Goal: Transaction & Acquisition: Book appointment/travel/reservation

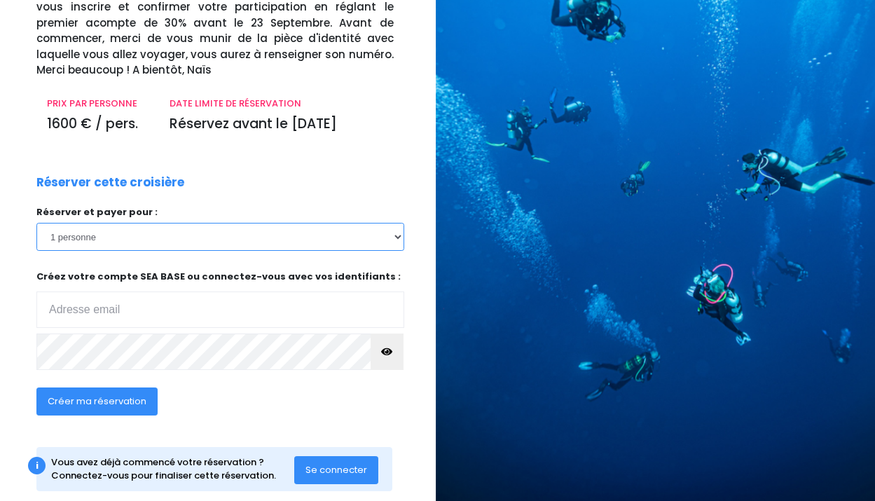
scroll to position [159, 2]
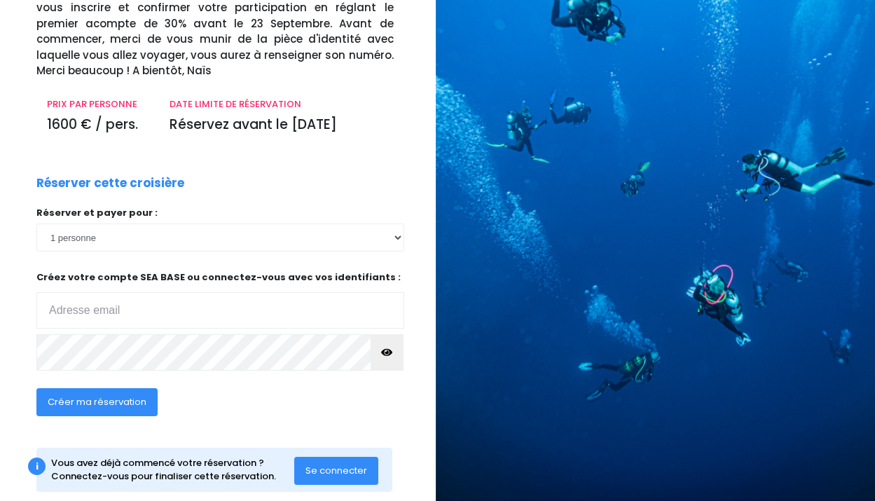
click at [110, 395] on span "Créer ma réservation" at bounding box center [97, 401] width 99 height 13
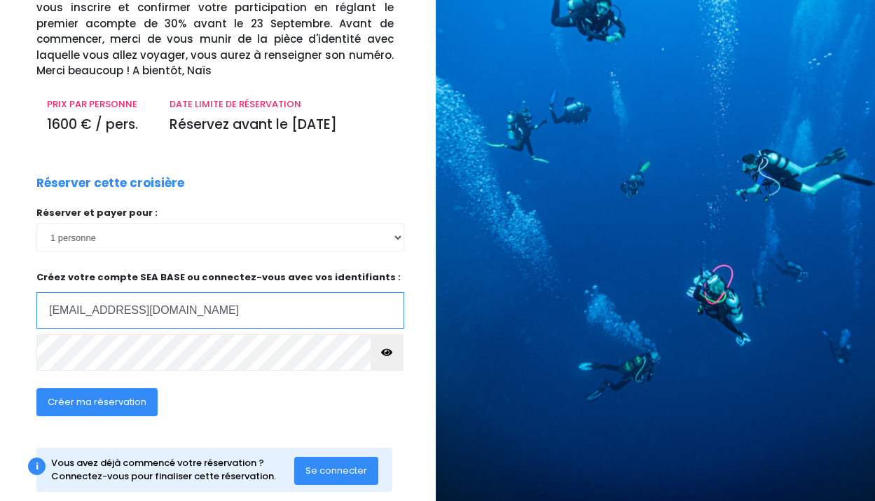
type input "smeda@laposte.net"
click at [393, 334] on button "button" at bounding box center [388, 352] width 34 height 36
click at [322, 464] on span "Se connecter" at bounding box center [337, 470] width 62 height 13
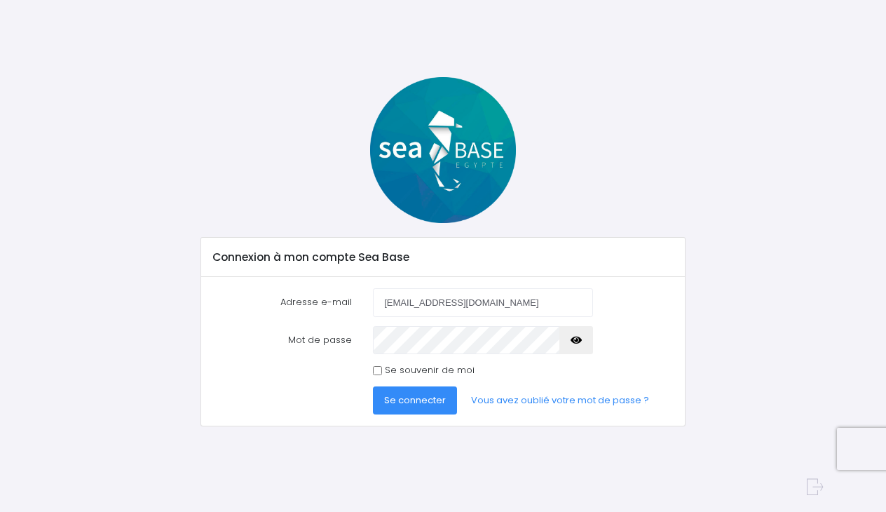
type input "smeda@laposte.net"
click at [573, 340] on icon "button" at bounding box center [575, 340] width 11 height 0
click at [438, 397] on span "Se connecter" at bounding box center [415, 399] width 62 height 13
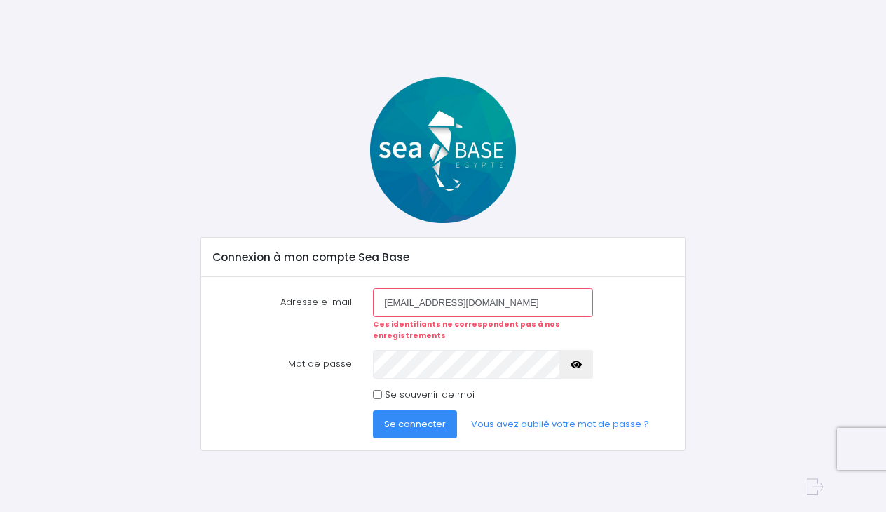
click at [570, 363] on button "button" at bounding box center [576, 364] width 34 height 28
click at [438, 426] on span "Se connecter" at bounding box center [415, 423] width 62 height 13
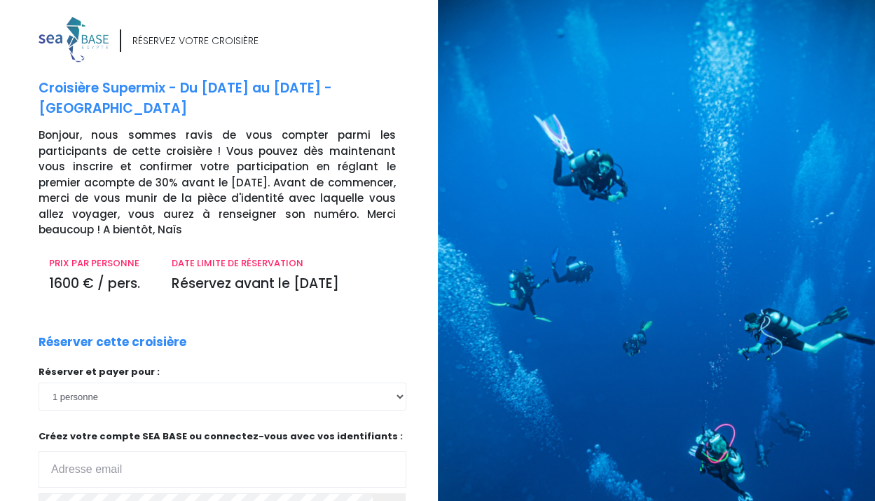
scroll to position [159, 2]
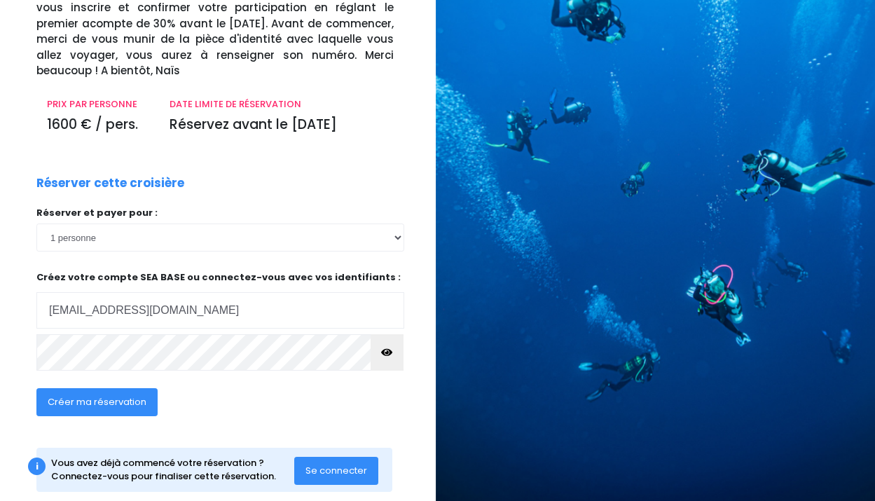
type input "[EMAIL_ADDRESS][DOMAIN_NAME]"
click at [382, 352] on icon "button" at bounding box center [386, 352] width 11 height 0
click at [132, 395] on span "Créer ma réservation" at bounding box center [97, 401] width 99 height 13
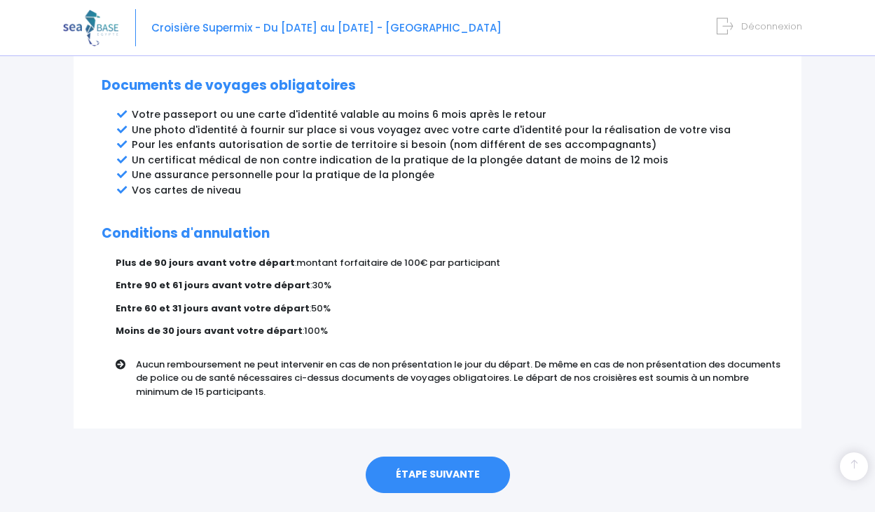
scroll to position [790, 0]
click at [416, 457] on link "ÉTAPE SUIVANTE" at bounding box center [438, 475] width 144 height 36
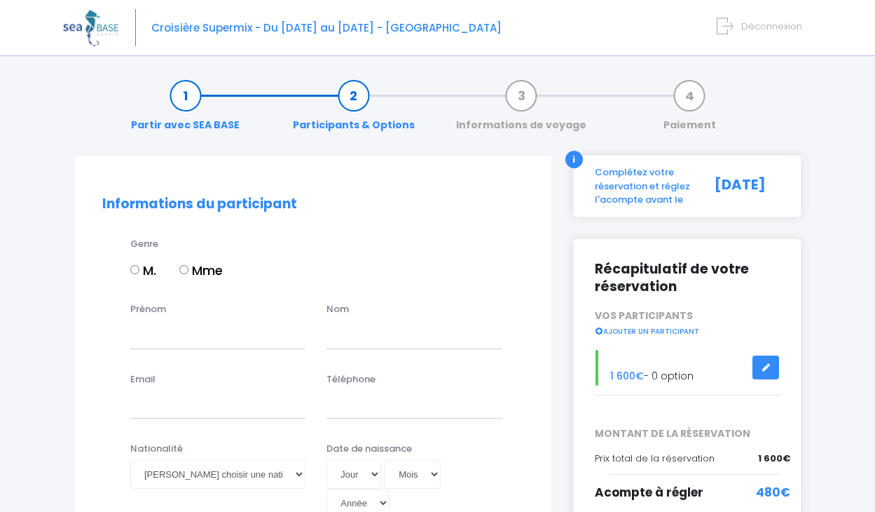
click at [135, 269] on input "M." at bounding box center [134, 269] width 9 height 9
radio input "true"
click at [115, 294] on div "Genre M. Mme" at bounding box center [313, 270] width 442 height 66
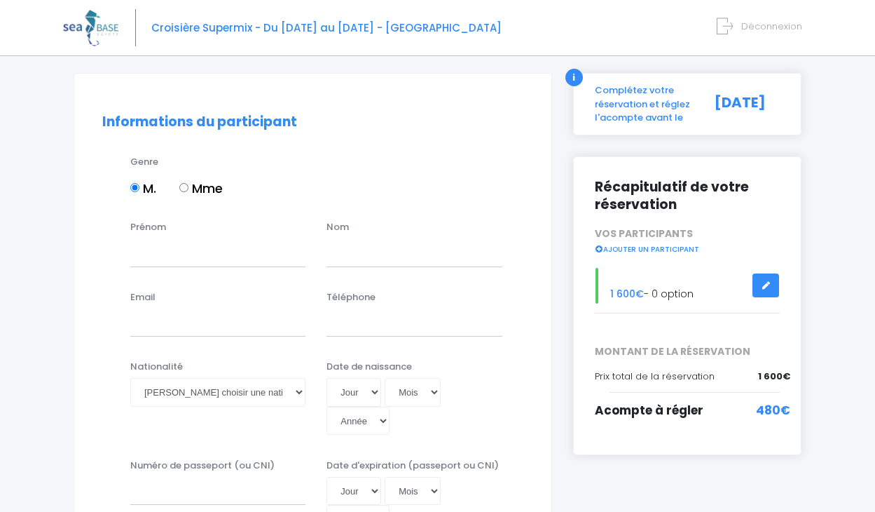
scroll to position [88, 0]
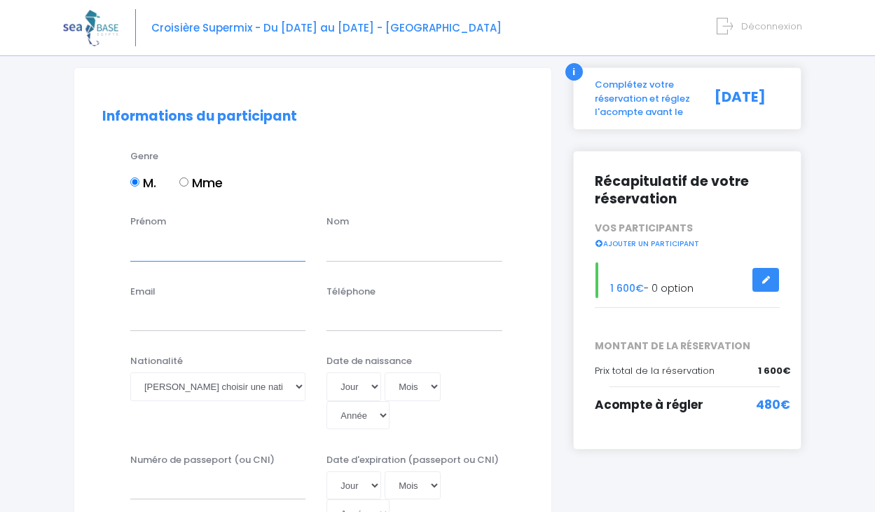
click at [151, 248] on input "Prénom" at bounding box center [217, 247] width 175 height 28
type input "Sebastien"
drag, startPoint x: 151, startPoint y: 248, endPoint x: 341, endPoint y: 253, distance: 190.0
click at [341, 253] on input "text" at bounding box center [414, 247] width 175 height 28
type input "Méda"
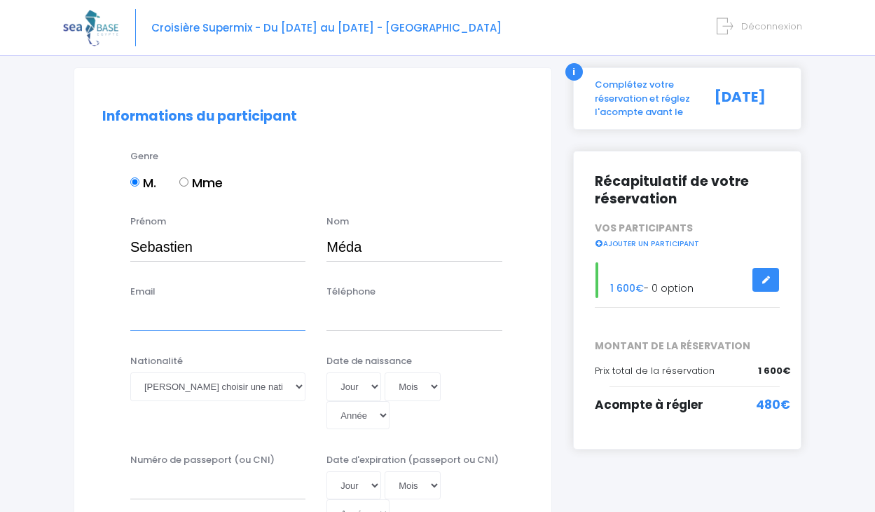
click at [156, 320] on input "Email" at bounding box center [217, 317] width 175 height 28
type input "S"
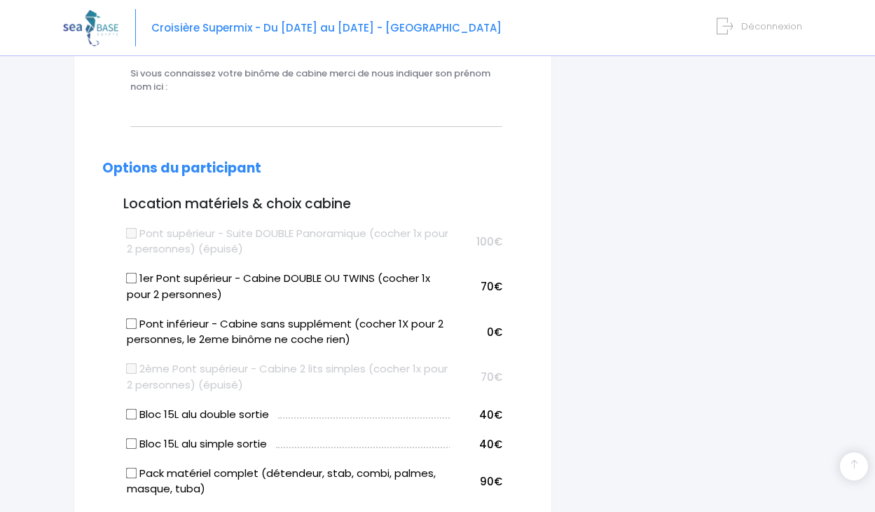
scroll to position [654, 0]
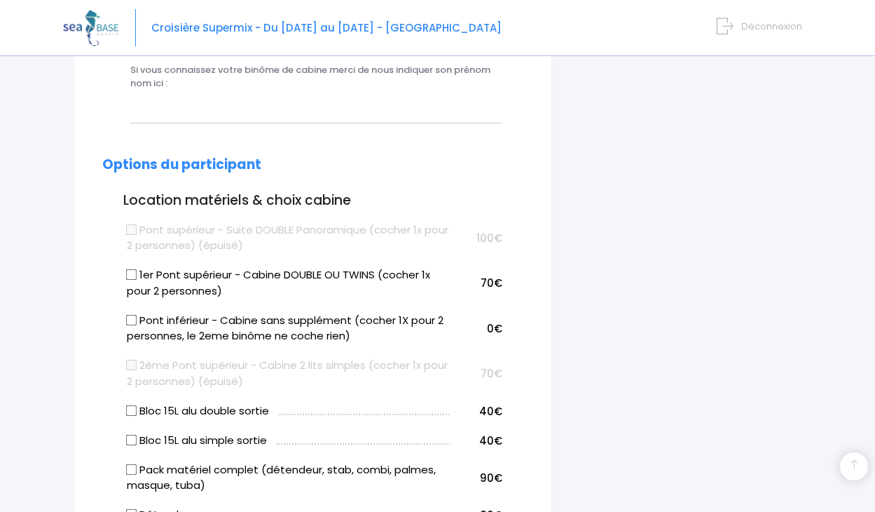
type input "s"
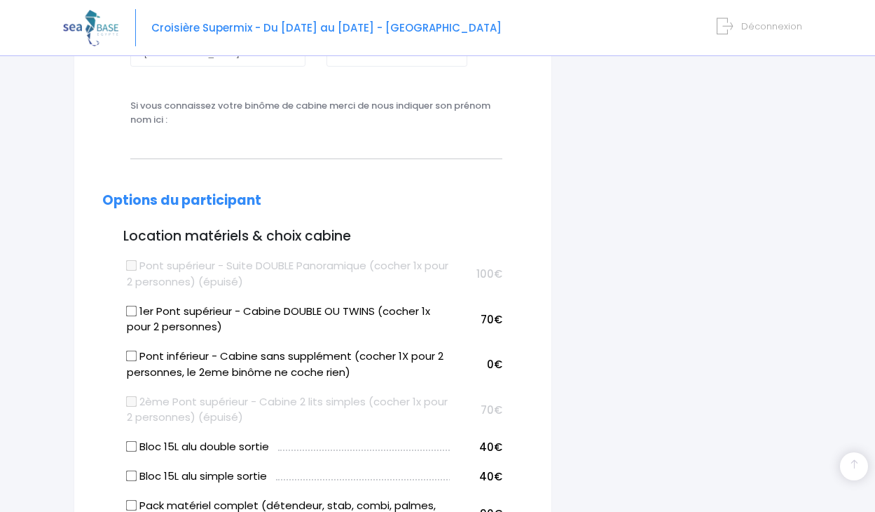
click at [132, 249] on tbody "Pont supérieur - Suite DOUBLE Panoramique (cocher 1x pour 2 personnes) (épuisé)…" at bounding box center [312, 502] width 379 height 507
click at [131, 305] on input "1er Pont supérieur - Cabine DOUBLE OU TWINS (cocher 1x pour 2 personnes)" at bounding box center [131, 310] width 11 height 11
checkbox input "true"
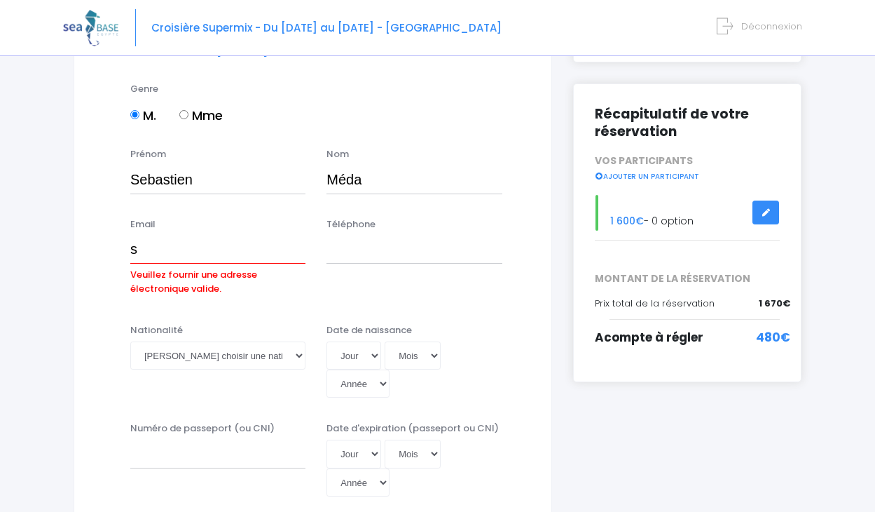
scroll to position [151, 0]
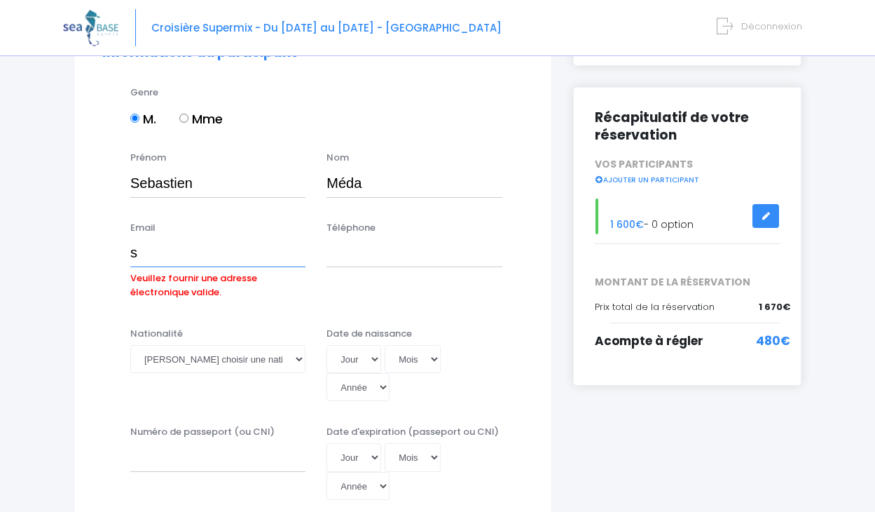
click at [156, 256] on input "s" at bounding box center [217, 253] width 175 height 28
drag, startPoint x: 3, startPoint y: 255, endPoint x: 70, endPoint y: 313, distance: 88.9
click at [174, 256] on input "sema" at bounding box center [217, 253] width 175 height 28
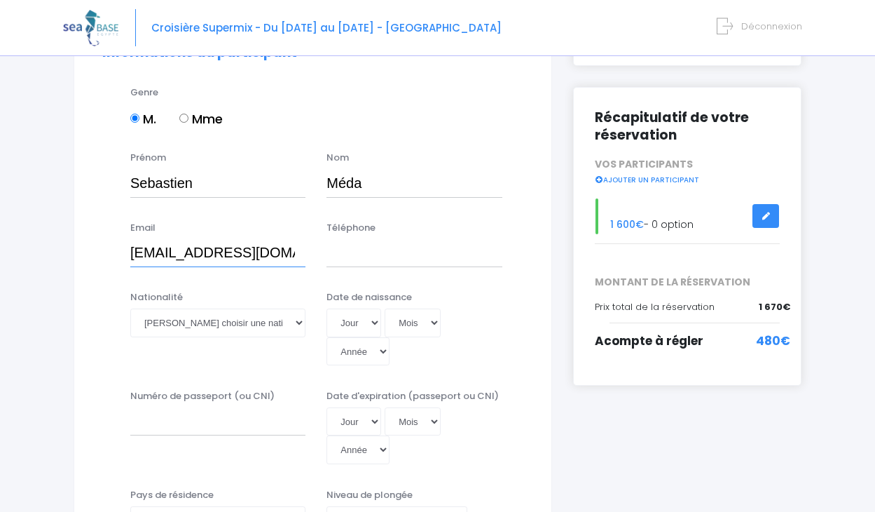
type input "smeda@laposte.net"
click at [364, 252] on input "Téléphone" at bounding box center [414, 253] width 175 height 28
type input "0680484730"
select select "Française"
click at [107, 305] on div "Nationalité Veuillez choisir une nationalité Afghane Albanaise Algerienne Allem…" at bounding box center [313, 332] width 442 height 85
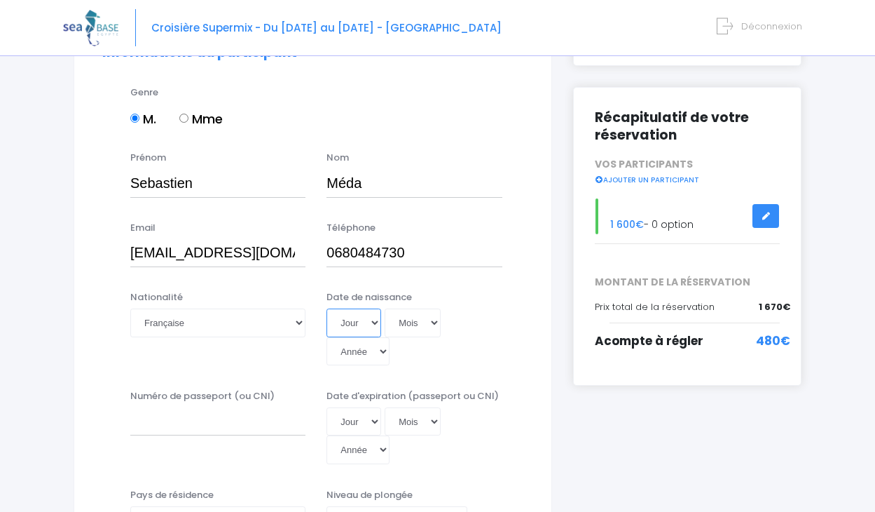
select select "05"
select select "12"
select select "1989"
type input "1989-12-05"
click at [519, 318] on div "Nationalité Veuillez choisir une nationalité Afghane Albanaise Algerienne Allem…" at bounding box center [313, 332] width 442 height 85
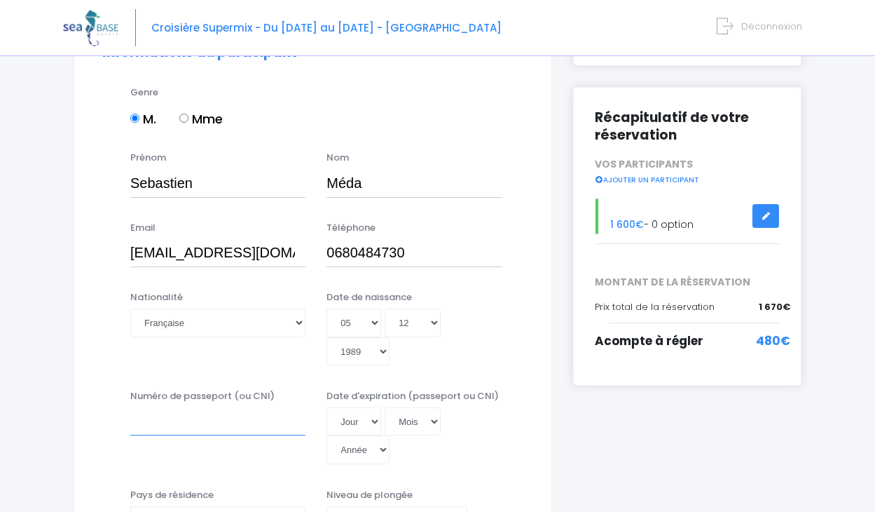
click at [148, 407] on input "Numéro de passeport (ou CNI)" at bounding box center [217, 421] width 175 height 28
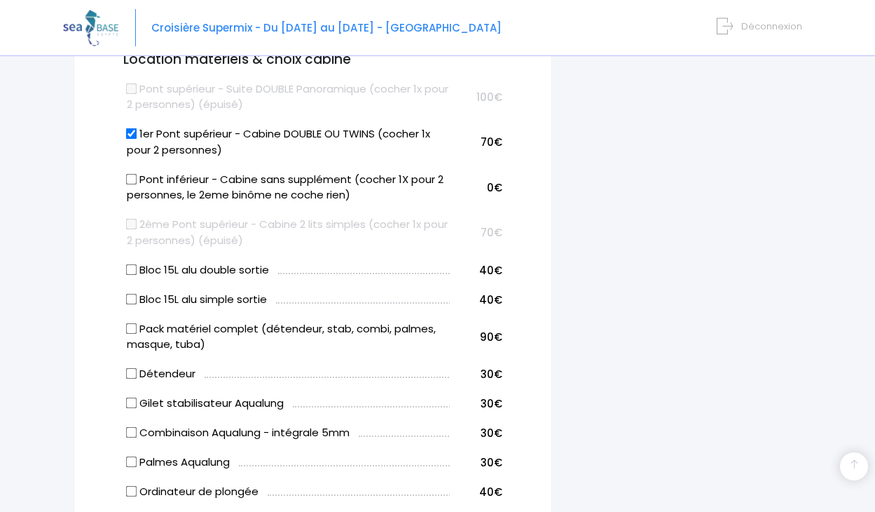
scroll to position [790, 0]
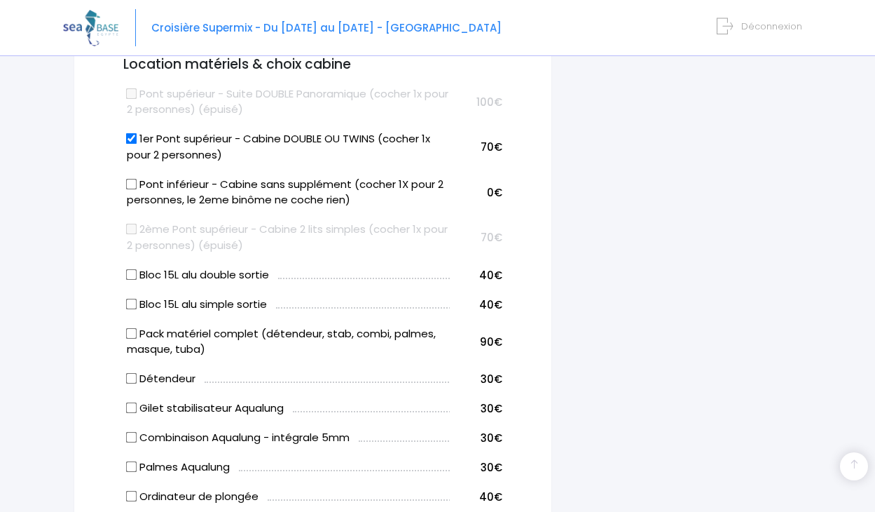
click at [132, 298] on input "Bloc 15L alu simple sortie" at bounding box center [131, 303] width 11 height 11
checkbox input "true"
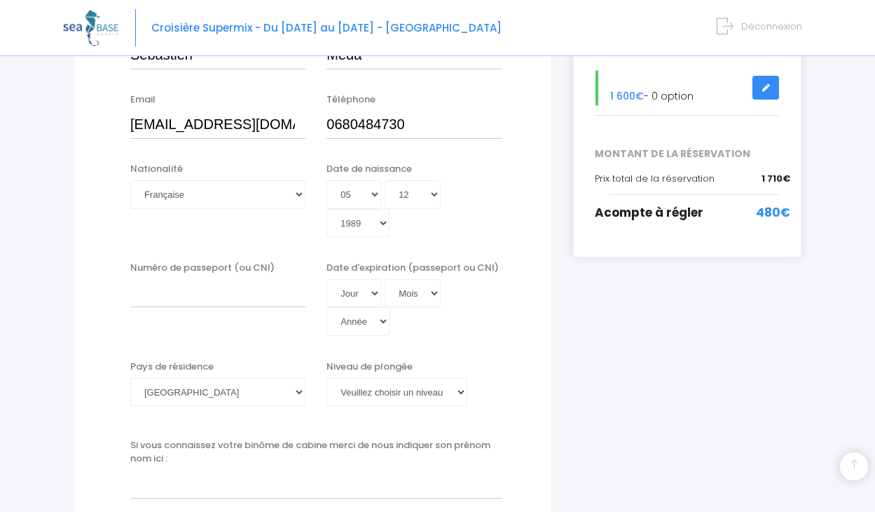
scroll to position [278, 0]
click at [212, 280] on input "Numéro de passeport (ou CNI)" at bounding box center [217, 294] width 175 height 28
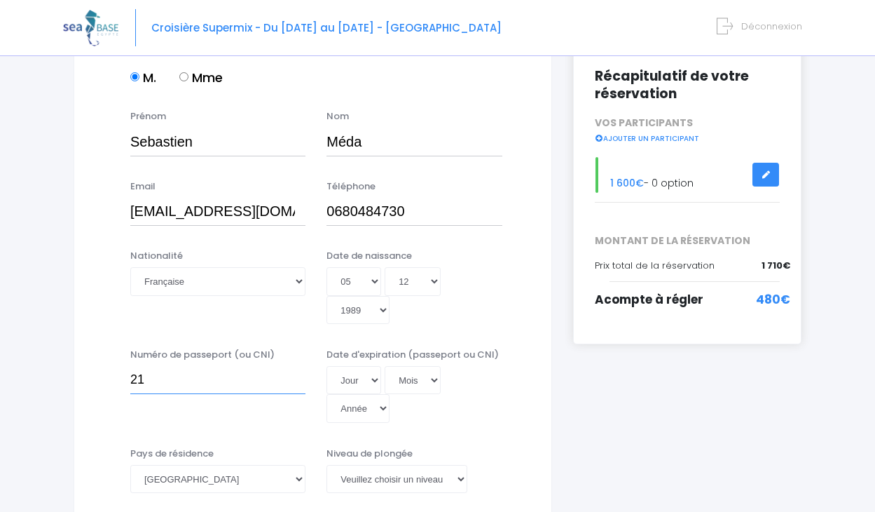
scroll to position [187, 0]
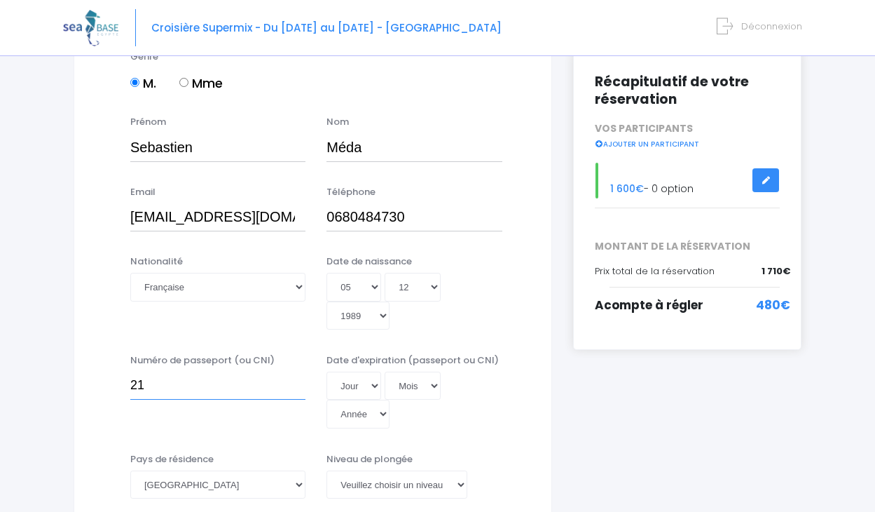
click at [181, 372] on input "21" at bounding box center [217, 385] width 175 height 28
type input "21"
click at [145, 144] on input "Sebastien" at bounding box center [217, 147] width 175 height 28
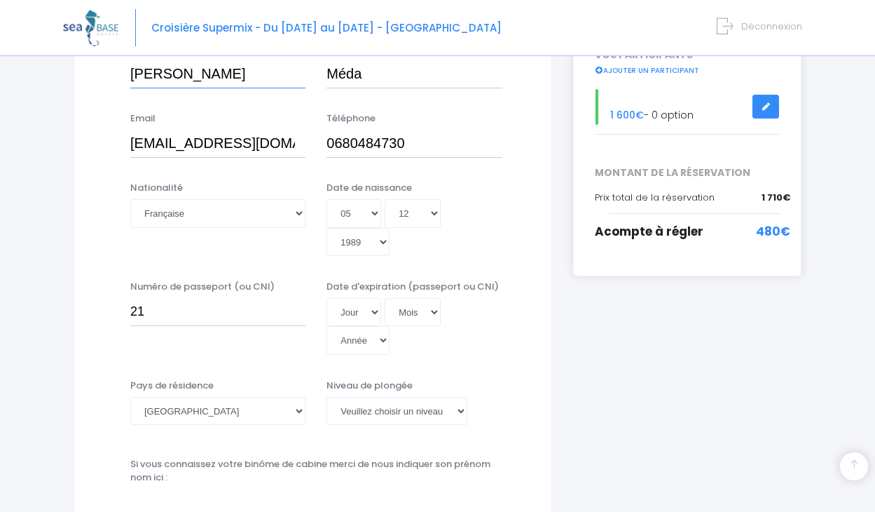
scroll to position [262, 0]
type input "Sébastien"
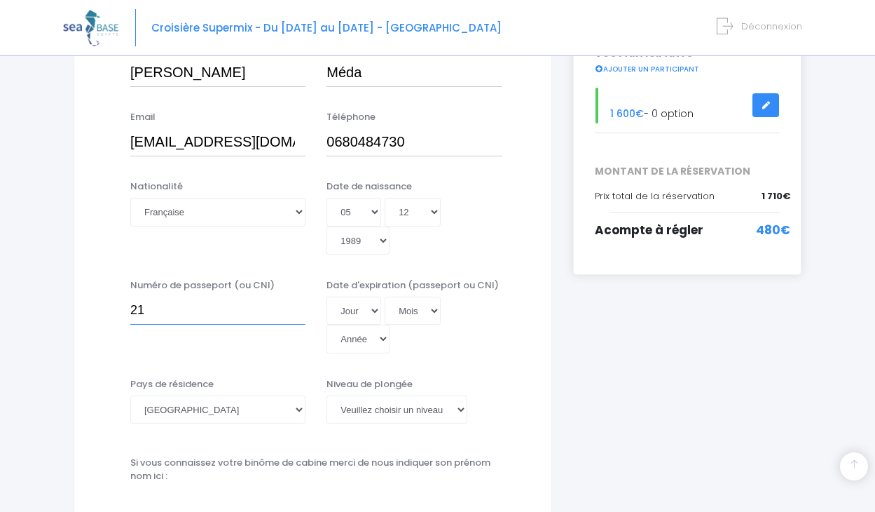
click at [256, 296] on input "21" at bounding box center [217, 310] width 175 height 28
type input "21CA56533"
select select "01"
select select "06"
select select "2031"
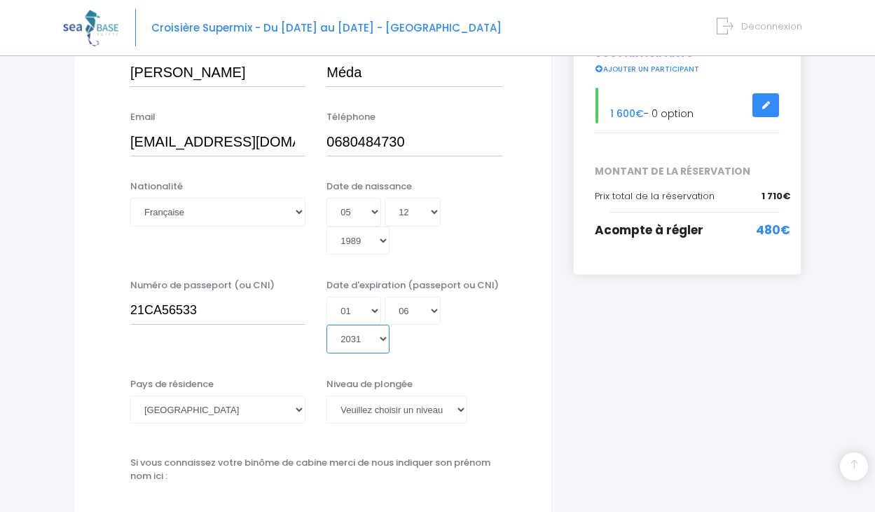
type input "2031-06-01"
click at [526, 377] on div "Pays de résidence Afghanistan Afrique du Sud Albanie Algérie Allemagne Andorre …" at bounding box center [313, 409] width 442 height 64
select select "N3"
click at [500, 377] on div "Niveau de plongée Veuillez choisir un niveau de plongée Non plongeur Junior OW …" at bounding box center [414, 404] width 196 height 55
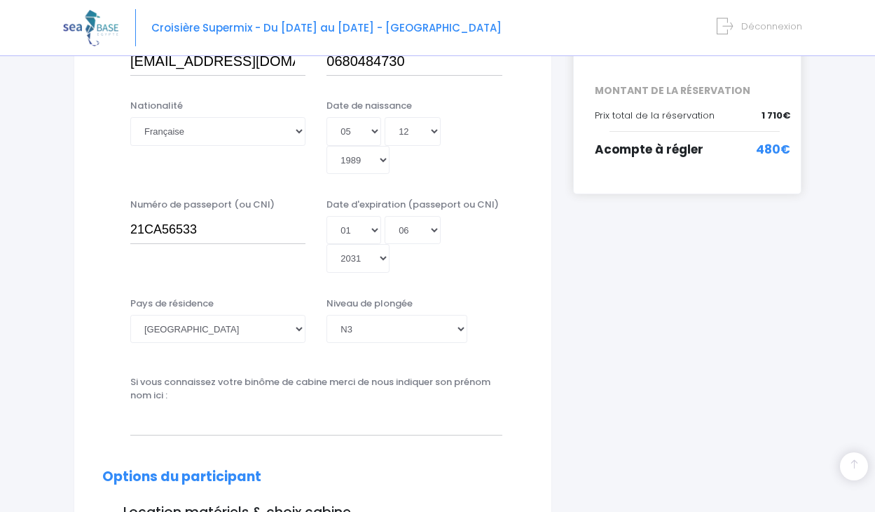
scroll to position [346, 0]
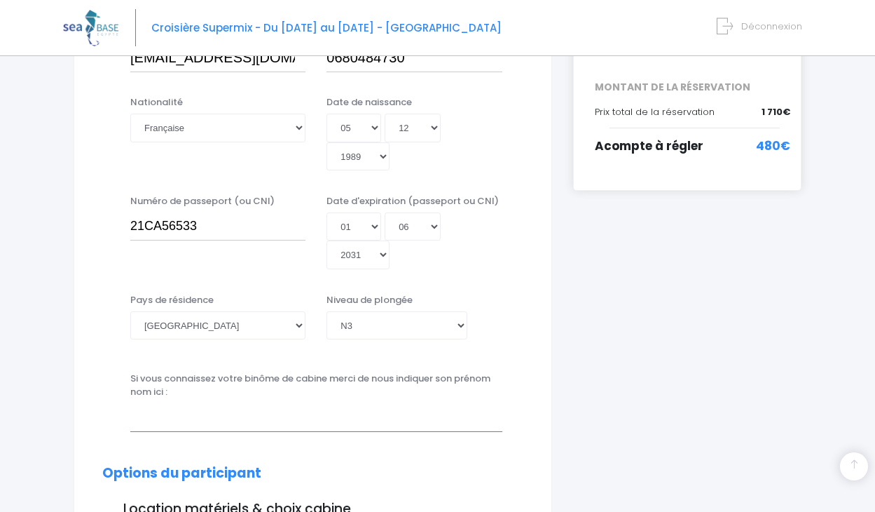
click at [151, 403] on input "text" at bounding box center [316, 417] width 372 height 28
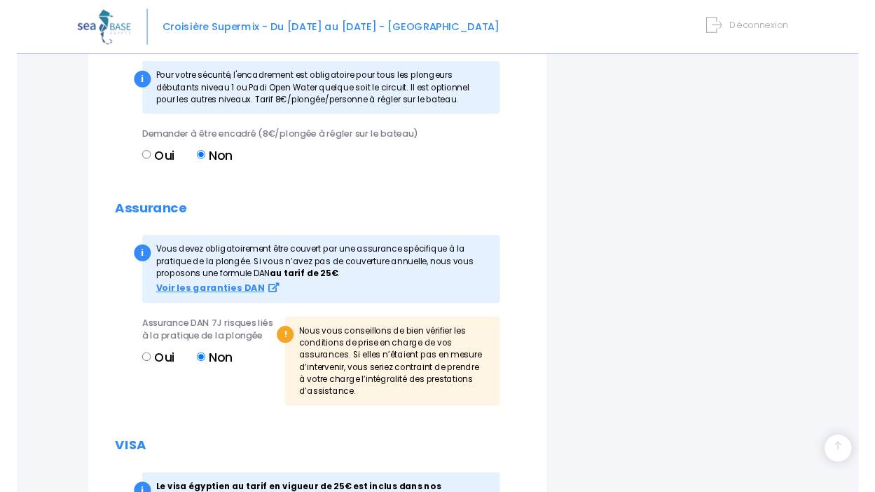
scroll to position [1519, 0]
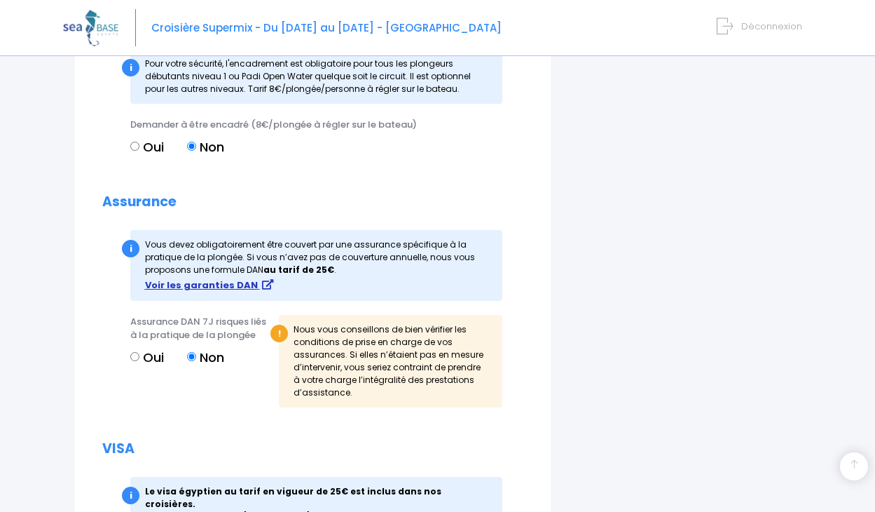
type input "HAVARD VINCENT ou NEGRE FLORENT à determiner"
click at [203, 278] on strong "Voir les garanties DAN" at bounding box center [201, 284] width 113 height 13
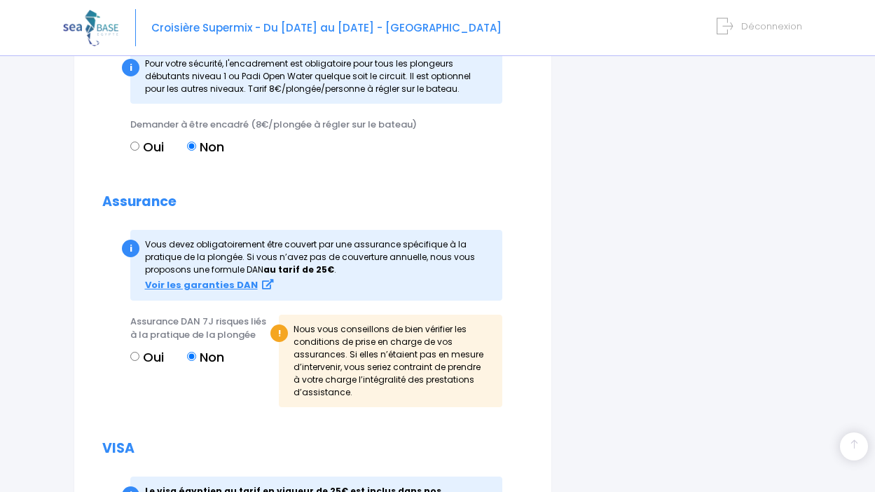
click at [133, 352] on input "Oui" at bounding box center [134, 356] width 9 height 9
radio input "true"
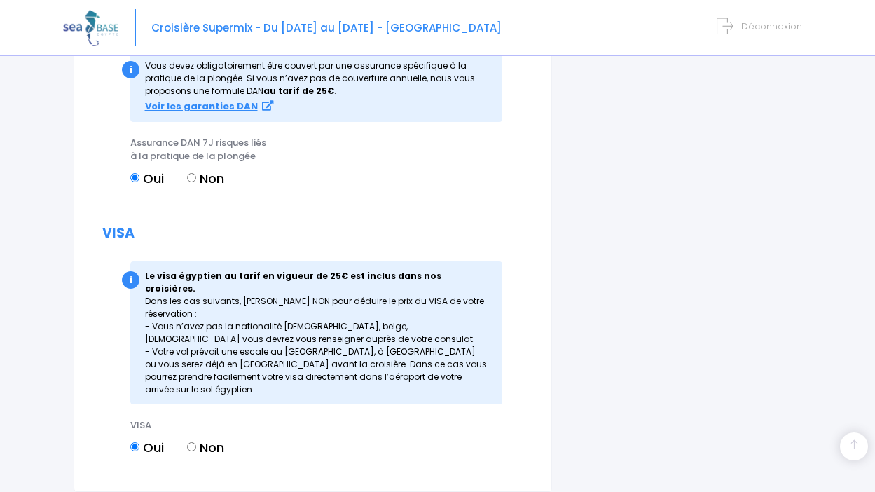
scroll to position [1699, 0]
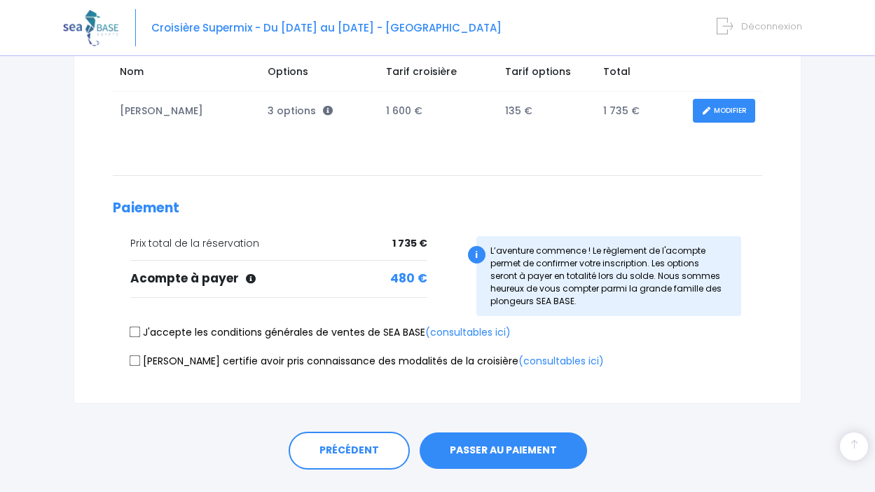
scroll to position [245, 0]
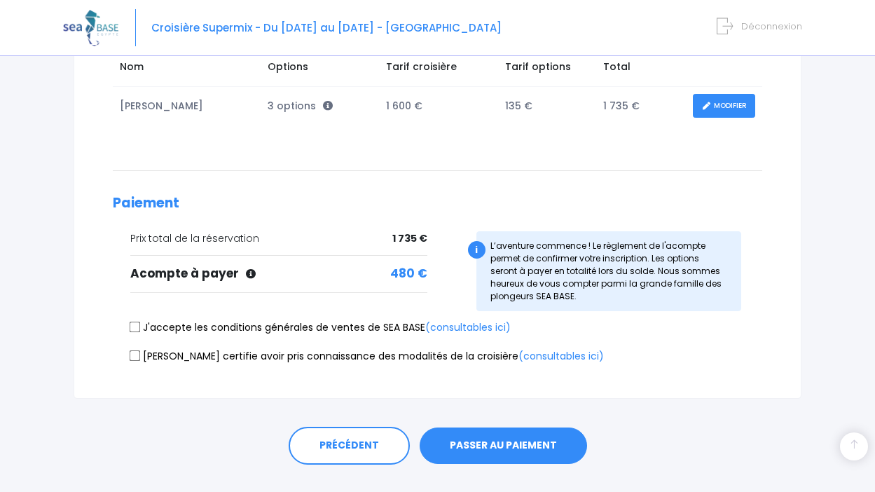
click at [136, 328] on input "J'accepte les conditions générales de ventes de SEA BASE (consultables ici)" at bounding box center [135, 327] width 11 height 11
checkbox input "true"
click at [134, 355] on input "[PERSON_NAME] certifie avoir pris connaissance des modalités de la croisière (c…" at bounding box center [135, 355] width 11 height 11
checkbox input "true"
click at [506, 439] on button "PASSER AU PAIEMENT" at bounding box center [503, 445] width 167 height 36
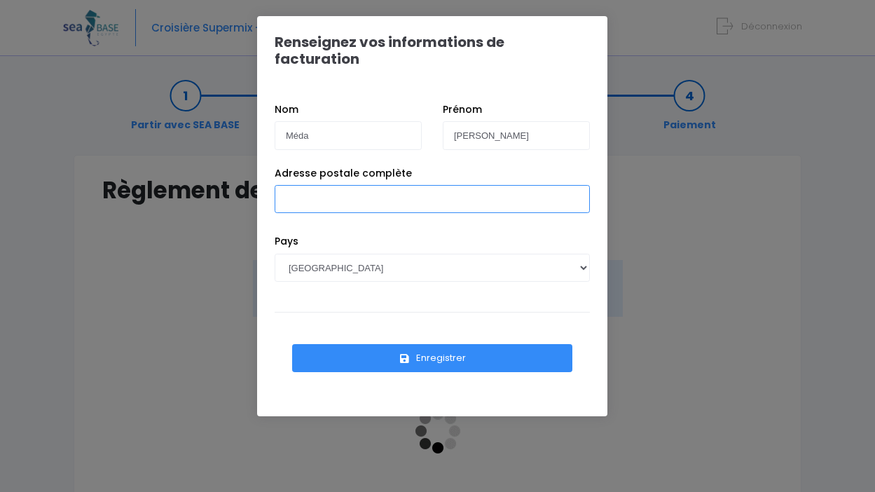
click at [392, 186] on input "Adresse postale complète" at bounding box center [432, 199] width 315 height 28
type input "[GEOGRAPHIC_DATA] , lieu dit Patrac 09190 [GEOGRAPHIC_DATA]"
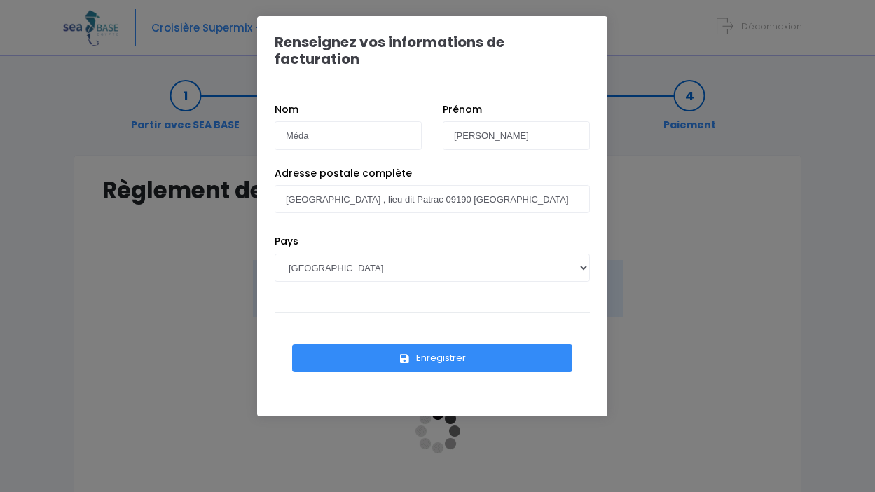
click at [434, 344] on button "Enregistrer" at bounding box center [432, 358] width 280 height 28
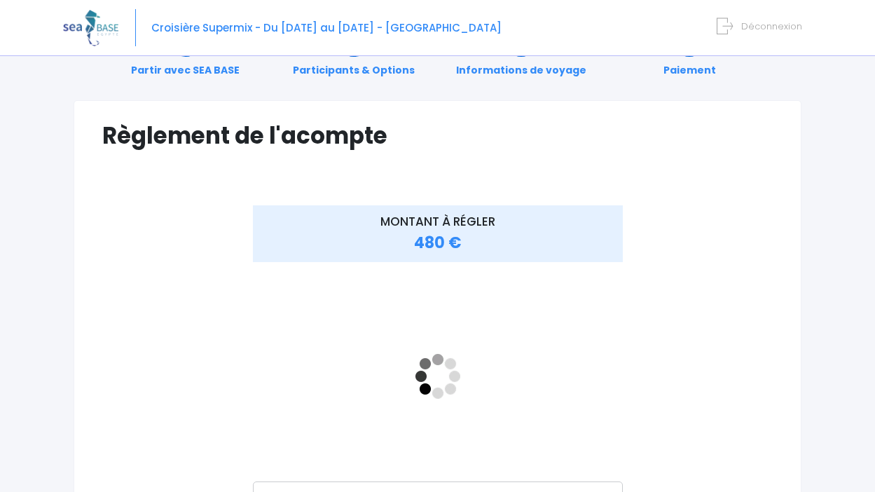
scroll to position [59, 0]
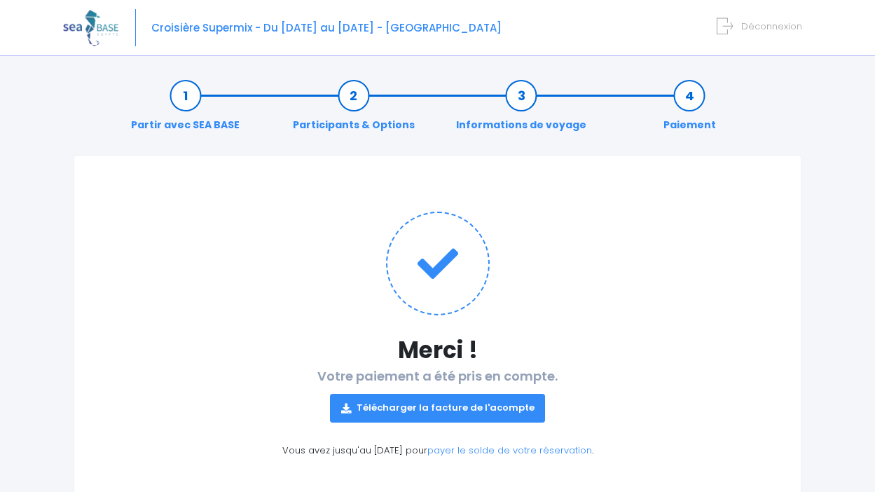
click at [437, 411] on link "Télécharger la facture de l'acompte" at bounding box center [438, 408] width 216 height 28
click at [728, 25] on icon at bounding box center [725, 26] width 16 height 23
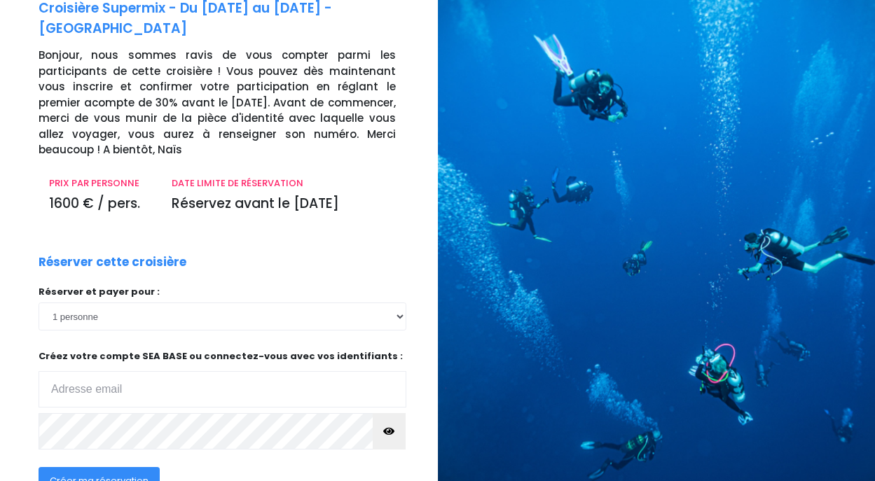
scroll to position [80, 1]
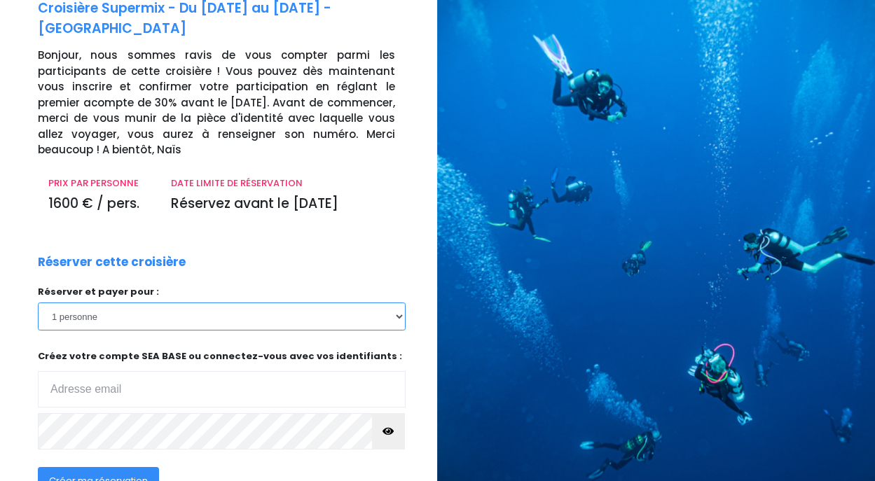
select select "2"
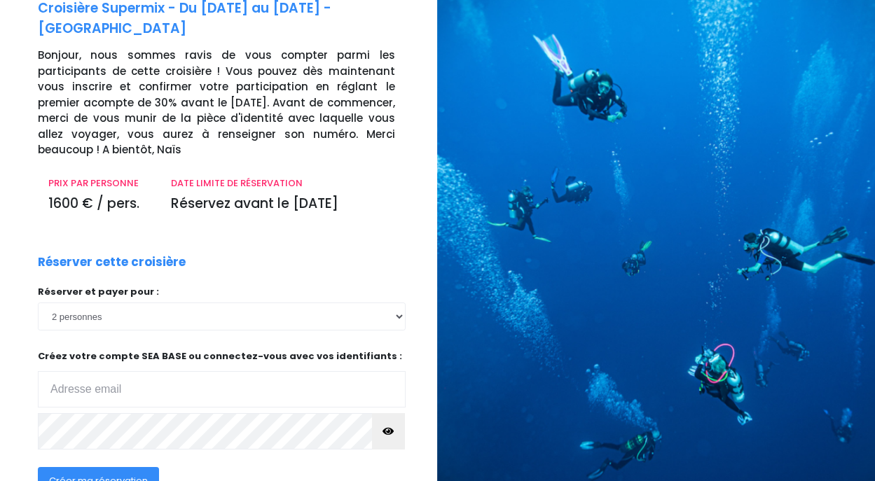
click at [310, 254] on div "Réserver cette croisière Réserver et payer pour : 1 personne 2 personnes 3 pers…" at bounding box center [221, 383] width 389 height 259
click at [217, 371] on input "email" at bounding box center [222, 389] width 368 height 36
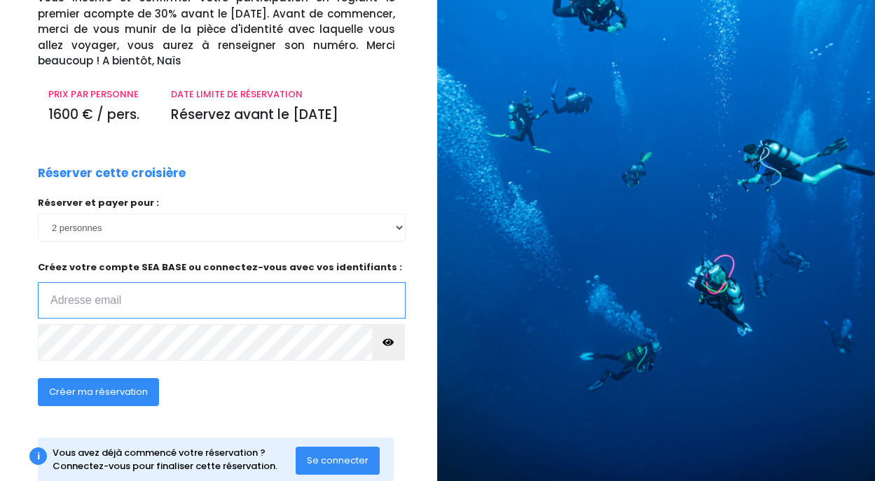
scroll to position [174, 1]
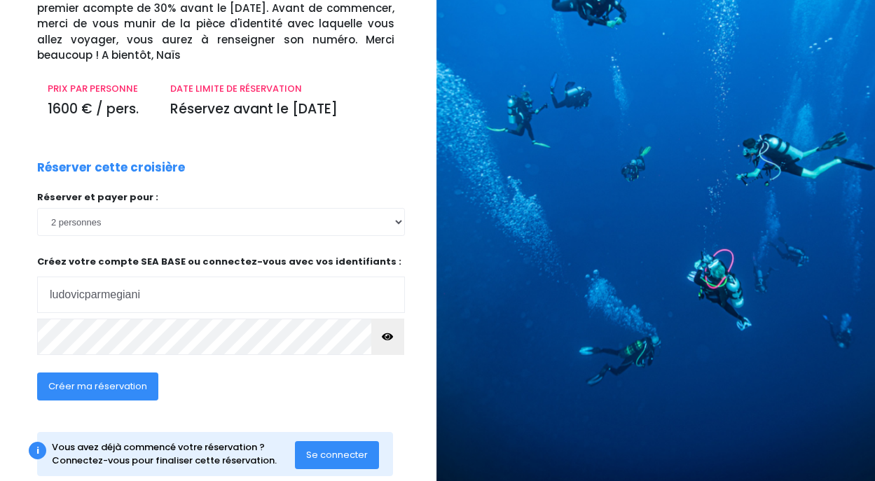
click at [115, 380] on span "Créer ma réservation" at bounding box center [97, 386] width 99 height 13
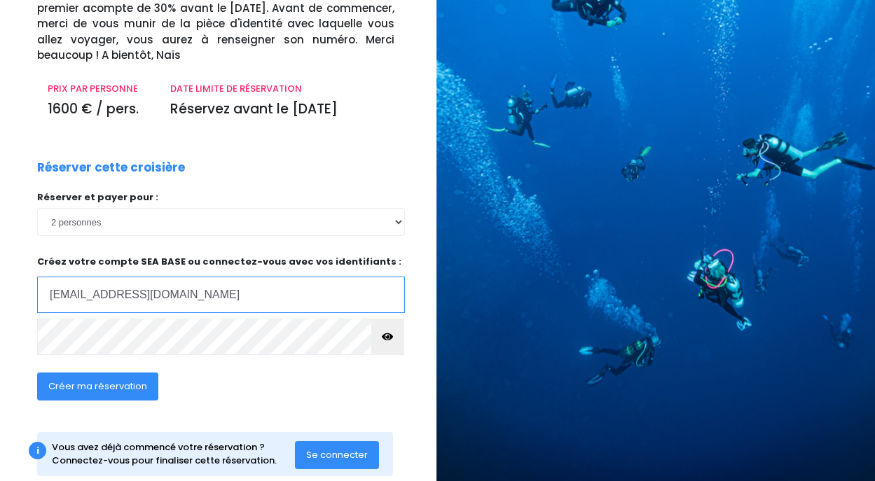
type input "ludovicparmegiani@gmail.com"
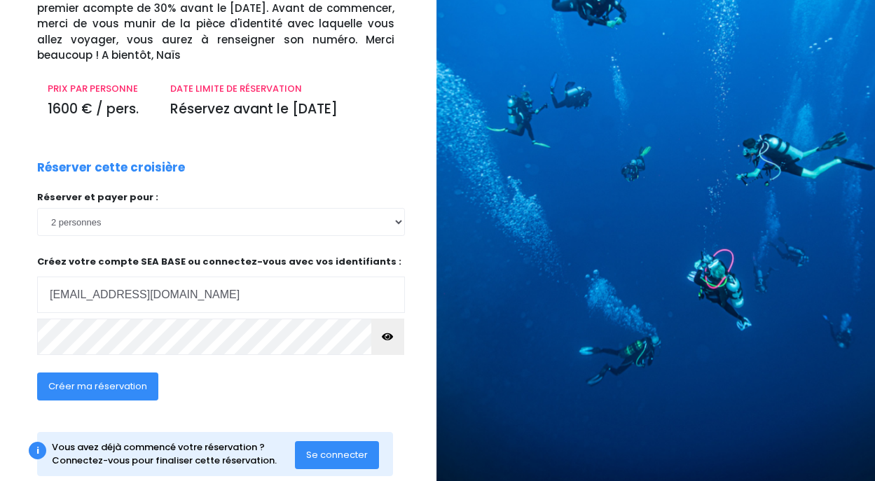
click at [100, 380] on span "Créer ma réservation" at bounding box center [97, 386] width 99 height 13
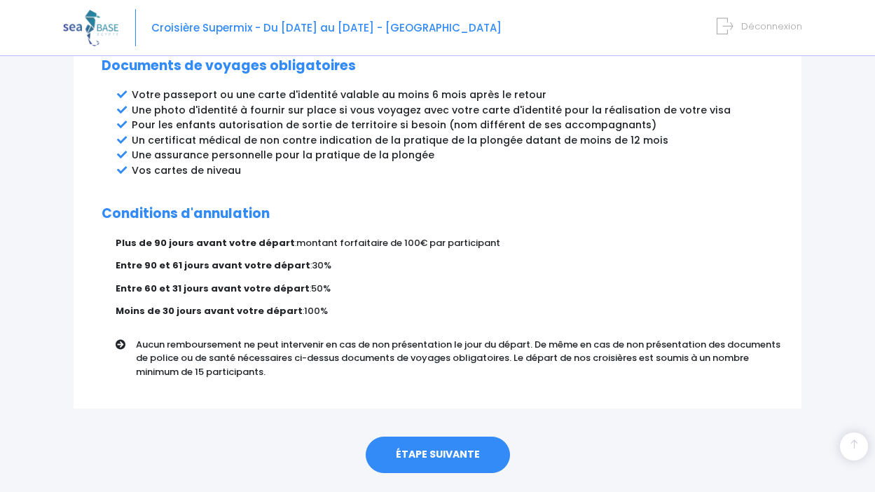
scroll to position [810, 0]
click at [441, 437] on link "ÉTAPE SUIVANTE" at bounding box center [438, 455] width 144 height 36
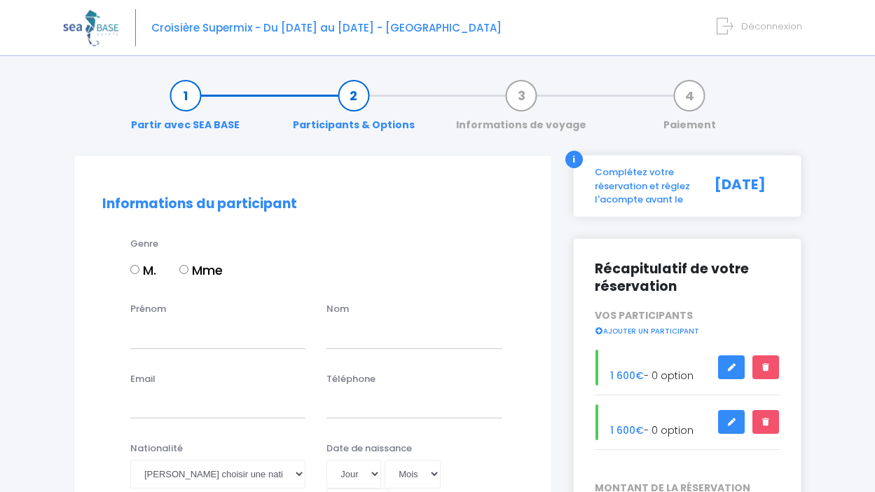
click at [135, 268] on input "M." at bounding box center [134, 269] width 9 height 9
radio input "true"
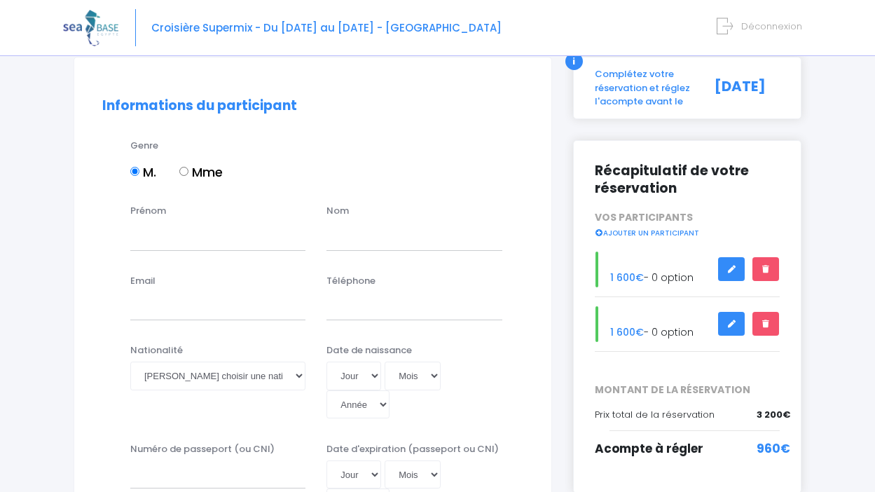
scroll to position [101, 0]
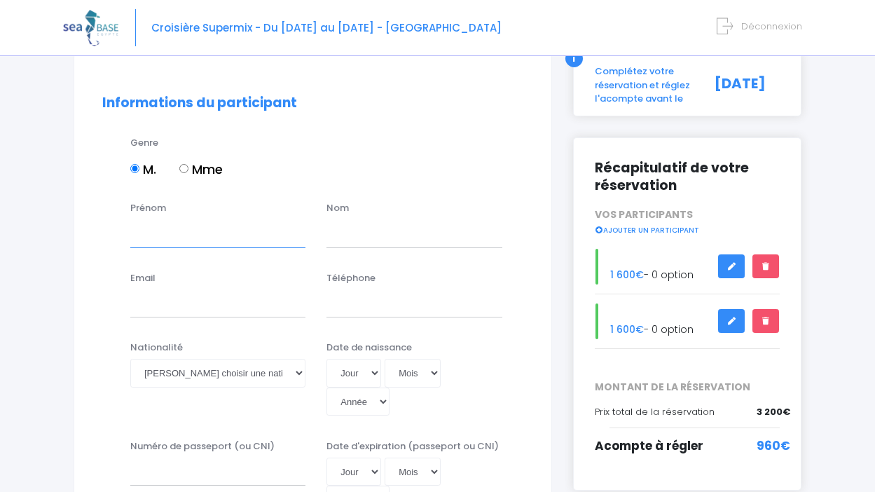
click at [172, 240] on input "Prénom" at bounding box center [217, 233] width 175 height 28
type input "Ludovic"
drag, startPoint x: 173, startPoint y: 240, endPoint x: 365, endPoint y: 238, distance: 192.0
click at [365, 238] on input "text" at bounding box center [414, 233] width 175 height 28
type input "p"
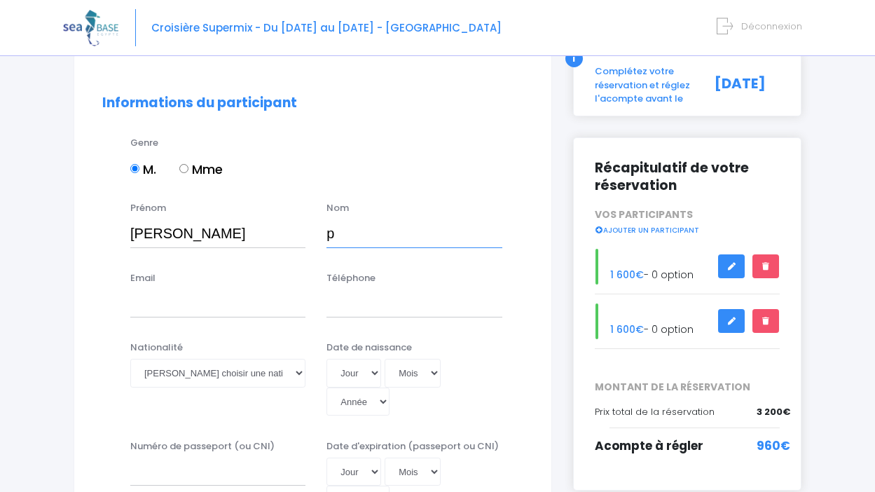
click input "submit" at bounding box center [0, 0] width 0 height 0
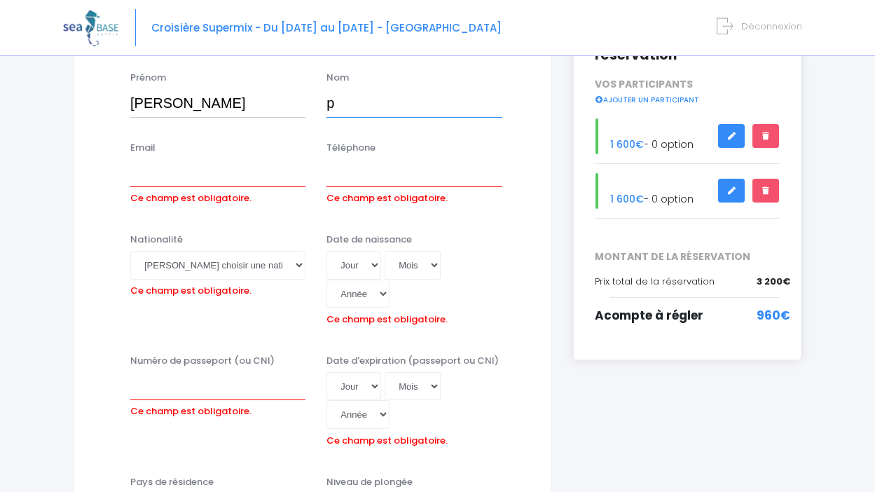
scroll to position [250, 0]
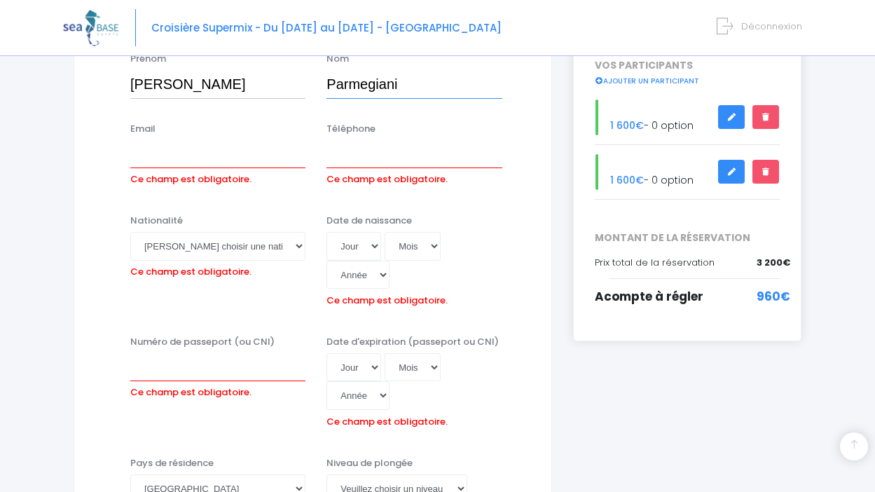
type input "Parmegiani"
click at [221, 157] on input "Email" at bounding box center [217, 154] width 175 height 28
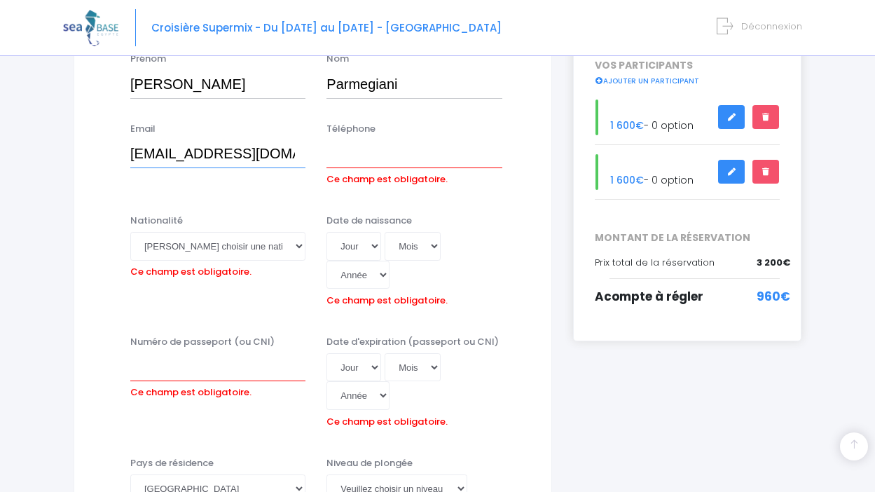
click input "submit" at bounding box center [0, 0] width 0 height 0
type input "[EMAIL_ADDRESS][DOMAIN_NAME]"
click at [357, 159] on input "Téléphone" at bounding box center [414, 154] width 175 height 28
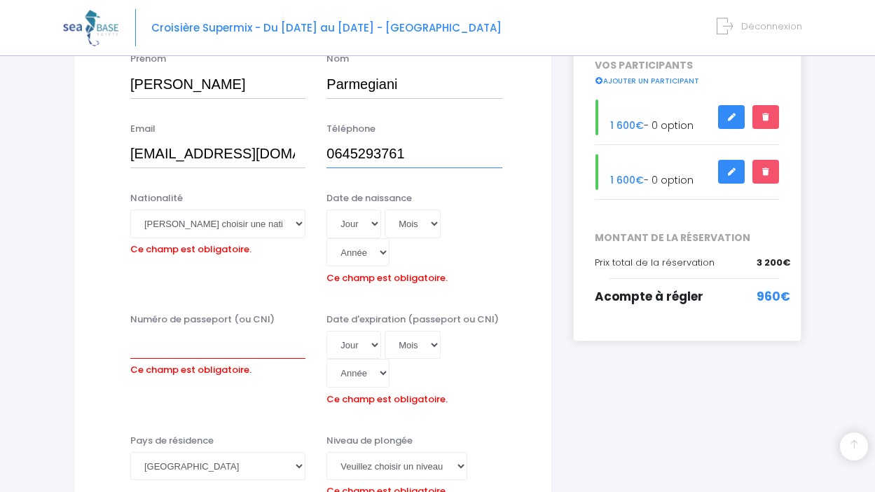
type input "0645293761"
select select "Française"
select select "26"
select select "05"
select select "1978"
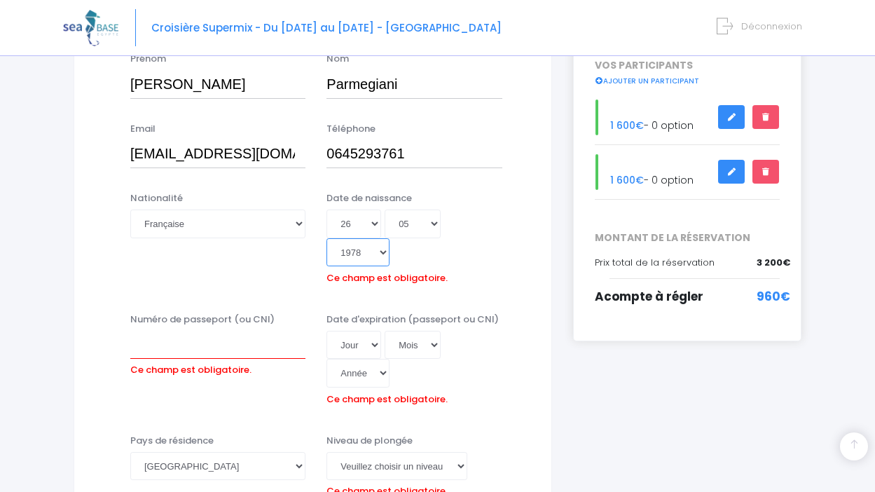
type input "1978-05-26"
click at [515, 266] on div "Nationalité Veuillez choisir une nationalité Afghane Albanaise Algerienne Allem…" at bounding box center [313, 244] width 442 height 107
click at [239, 331] on input "Numéro de passeport (ou CNI)" at bounding box center [217, 345] width 175 height 28
type input "22DH85744"
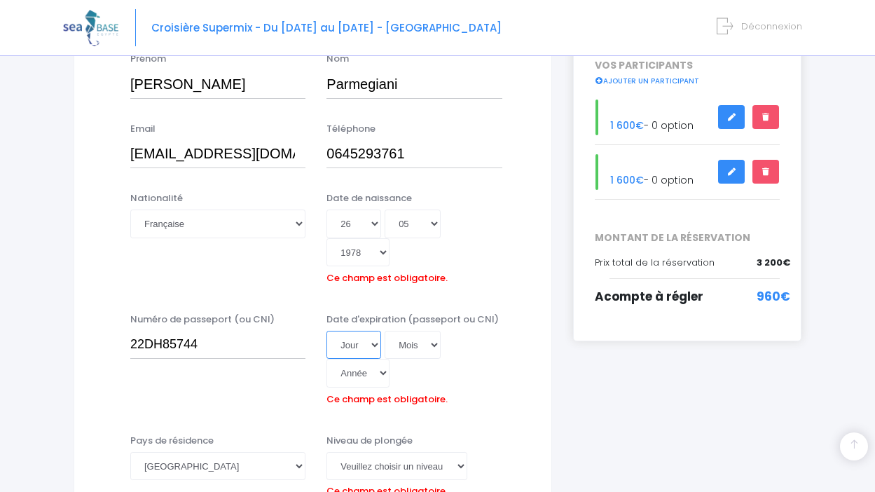
select select "09"
select select "06"
select select "2032"
type input "2032-06-09"
click at [498, 266] on div "Nationalité Veuillez choisir une nationalité Afghane Albanaise Algerienne Allem…" at bounding box center [313, 244] width 442 height 107
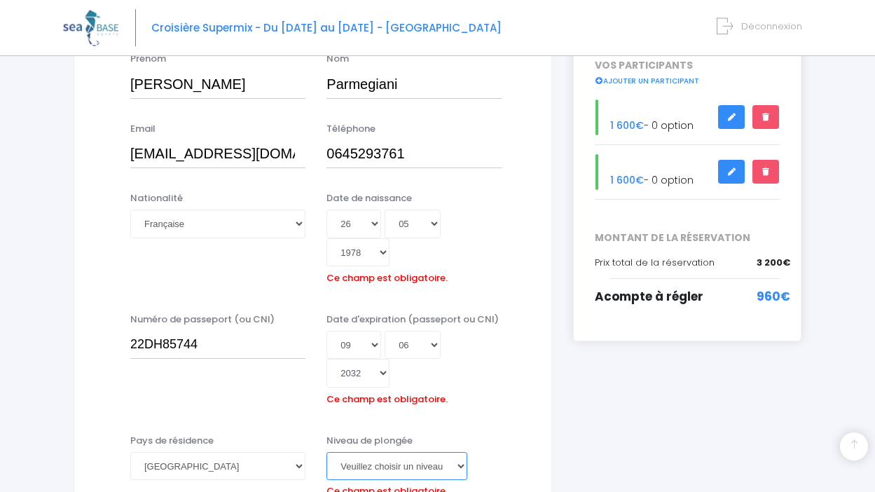
select select "N3"
click at [484, 352] on div "Date d'expiration (passeport ou CNI) Jour 01 02 03 04 05 06 07 08 09 10 11 12 1…" at bounding box center [414, 362] width 196 height 98
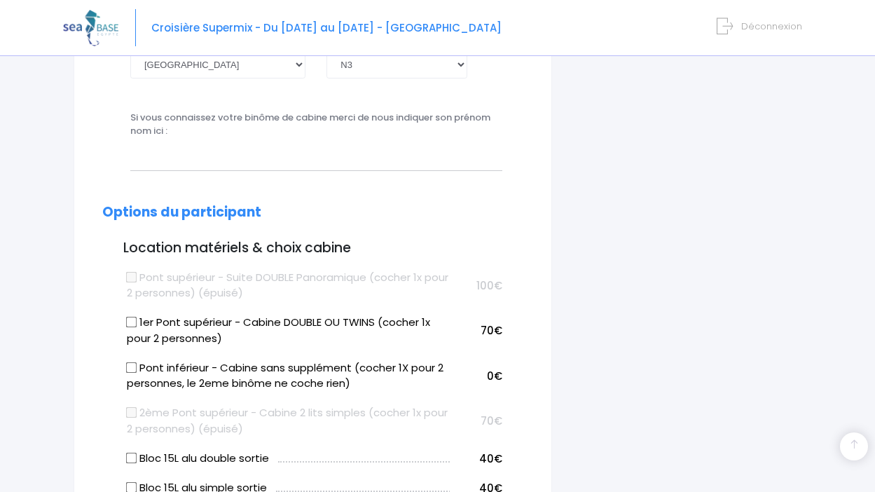
scroll to position [654, 0]
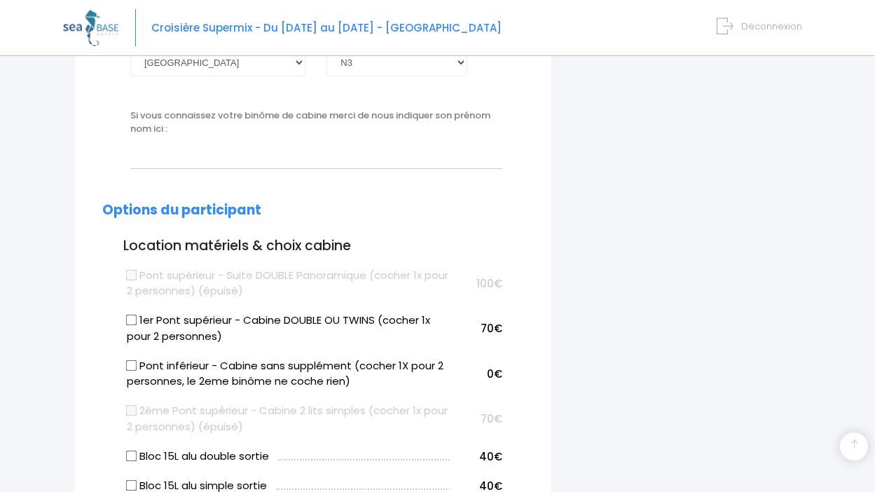
click at [132, 315] on input "1er Pont supérieur - Cabine DOUBLE OU TWINS (cocher 1x pour 2 personnes)" at bounding box center [131, 320] width 11 height 11
checkbox input "true"
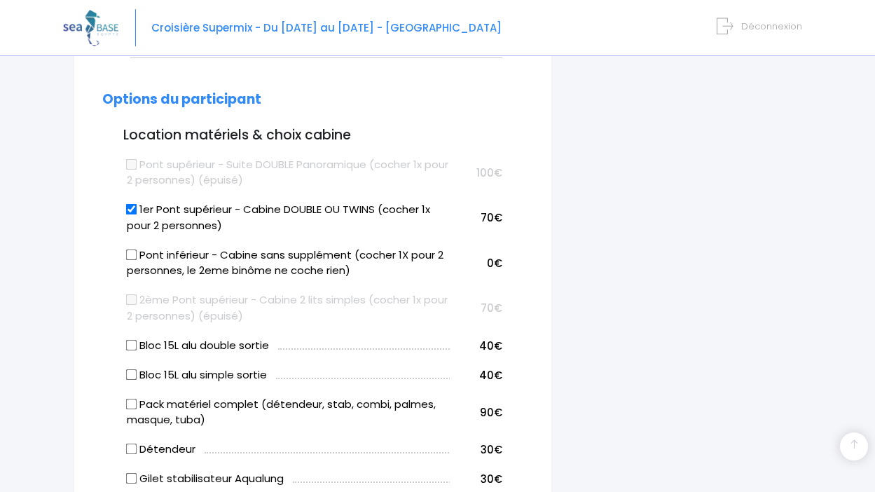
scroll to position [765, 0]
click at [132, 369] on input "Bloc 15L alu simple sortie" at bounding box center [131, 374] width 11 height 11
checkbox input "true"
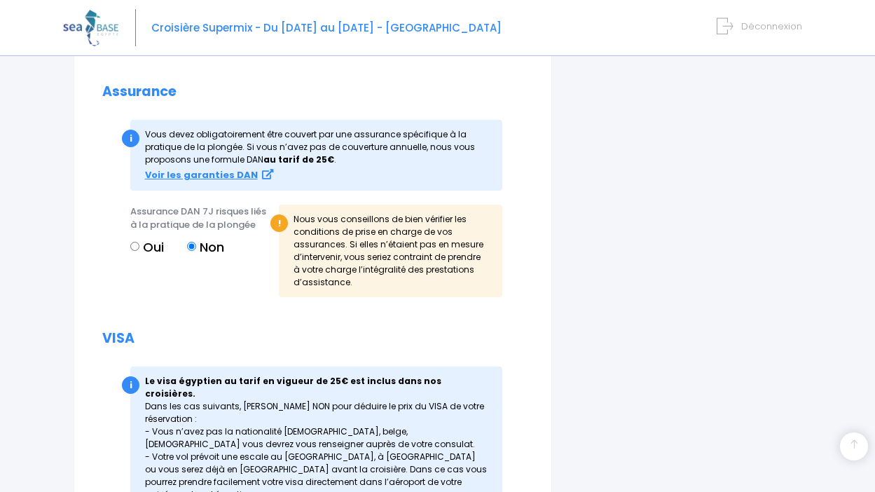
scroll to position [1670, 0]
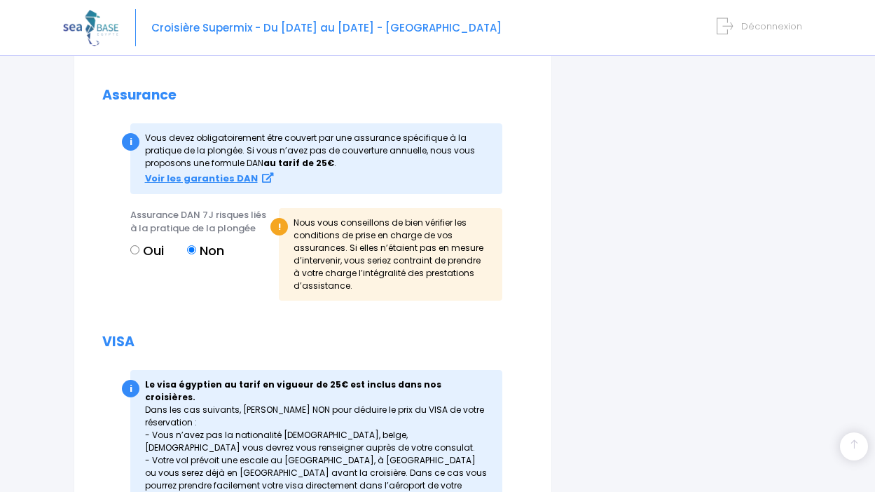
click at [135, 245] on input "Oui" at bounding box center [134, 249] width 9 height 9
radio input "true"
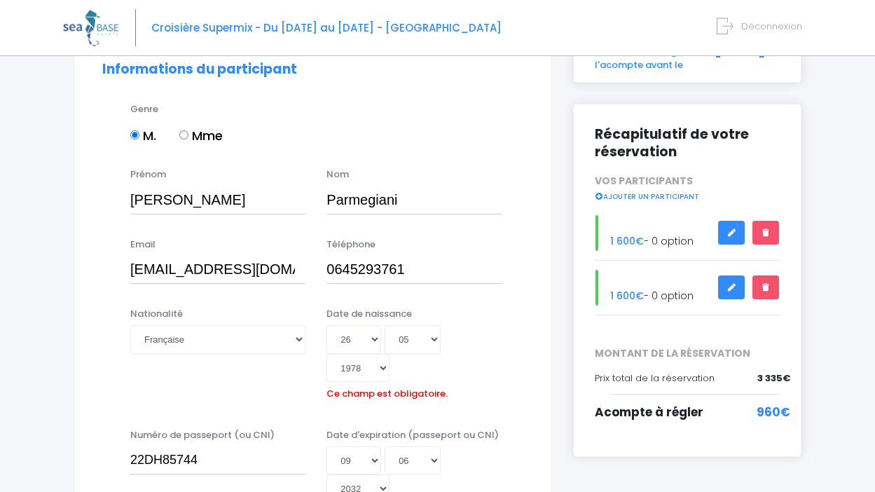
scroll to position [133, 0]
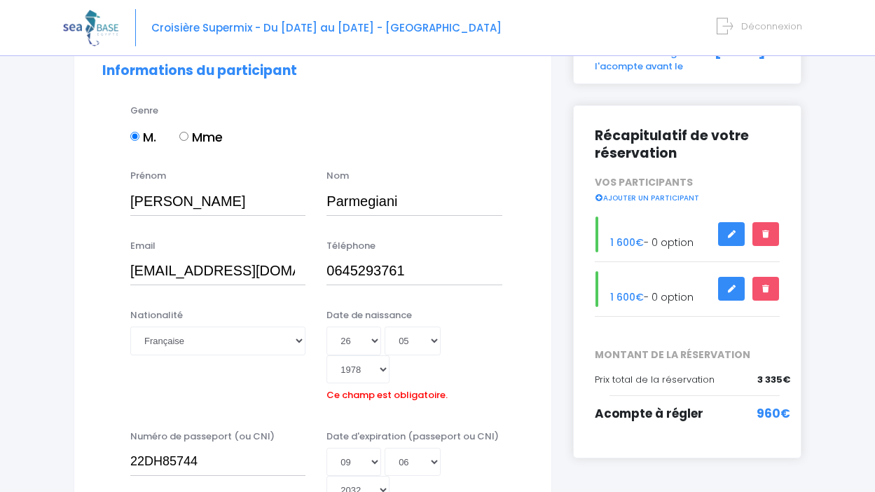
click at [635, 196] on link "AJOUTER UN PARTICIPANT" at bounding box center [647, 197] width 105 height 13
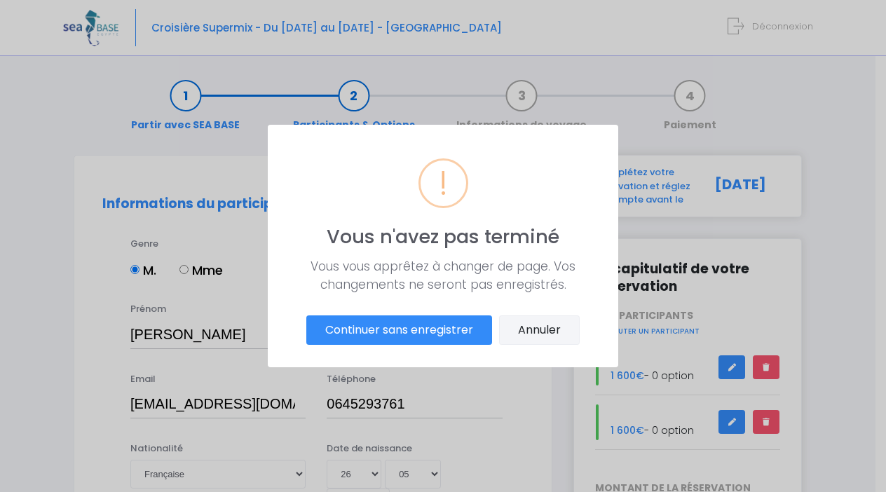
click at [528, 326] on button "Annuler" at bounding box center [539, 329] width 81 height 29
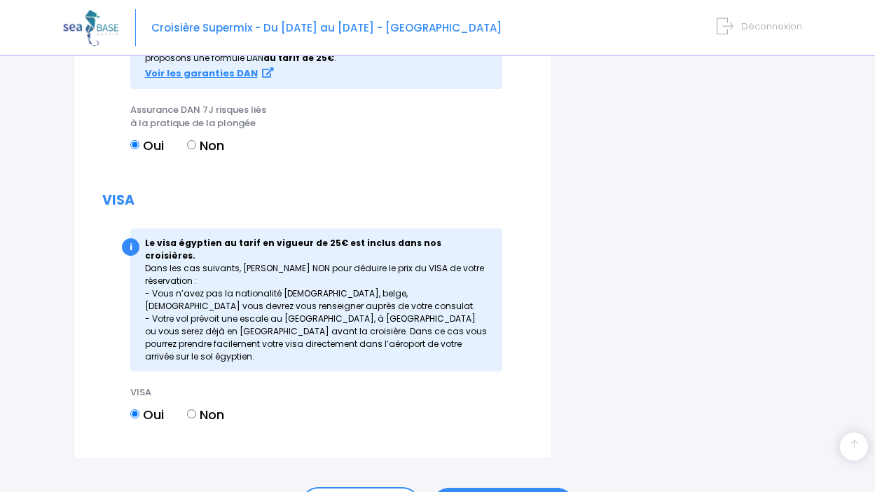
scroll to position [1774, 0]
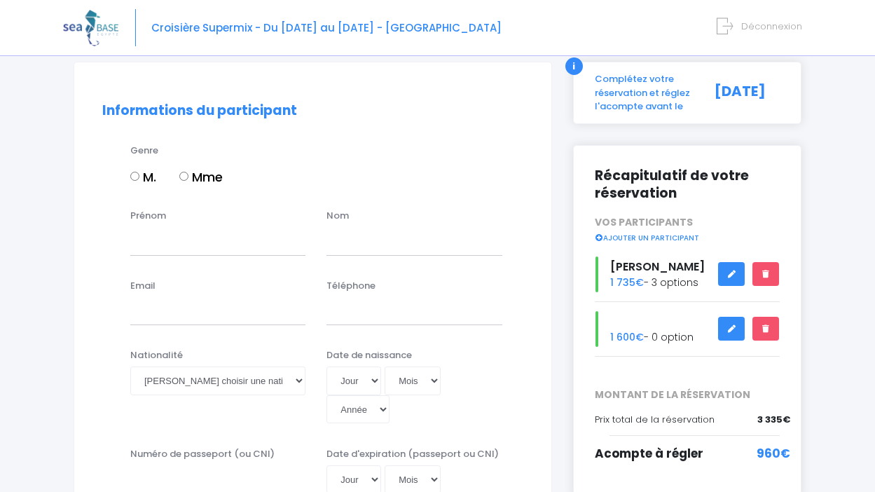
scroll to position [96, 0]
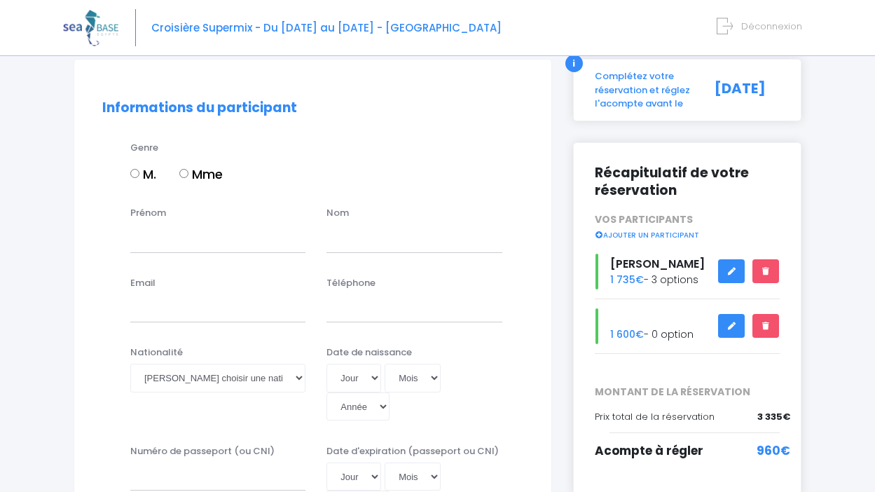
click at [184, 171] on input "Mme" at bounding box center [183, 173] width 9 height 9
radio input "true"
click at [166, 245] on input "Prénom" at bounding box center [217, 238] width 175 height 28
type input "Patricia"
click at [358, 242] on input "text" at bounding box center [414, 238] width 175 height 28
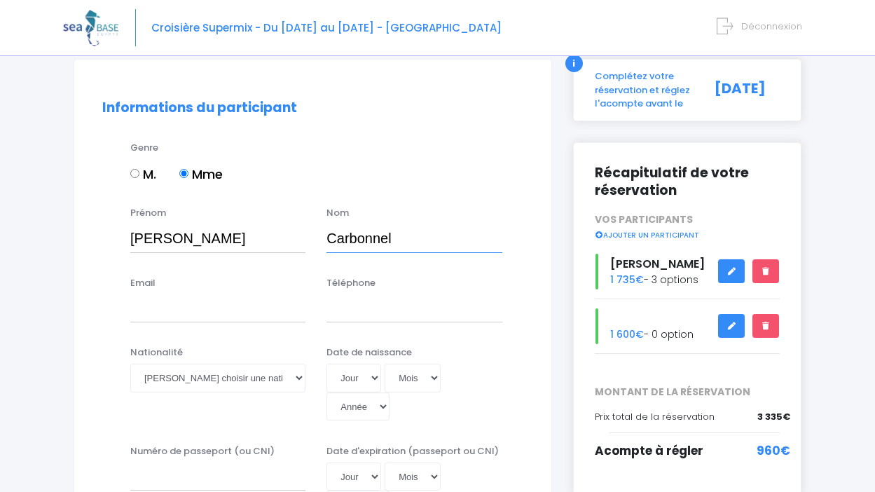
type input "Carbonnel"
click at [165, 306] on input "Email" at bounding box center [217, 308] width 175 height 28
type input "ludovicparmegiani@gmail.com"
click at [342, 315] on input "Téléphone" at bounding box center [414, 308] width 175 height 28
type input "0628238390"
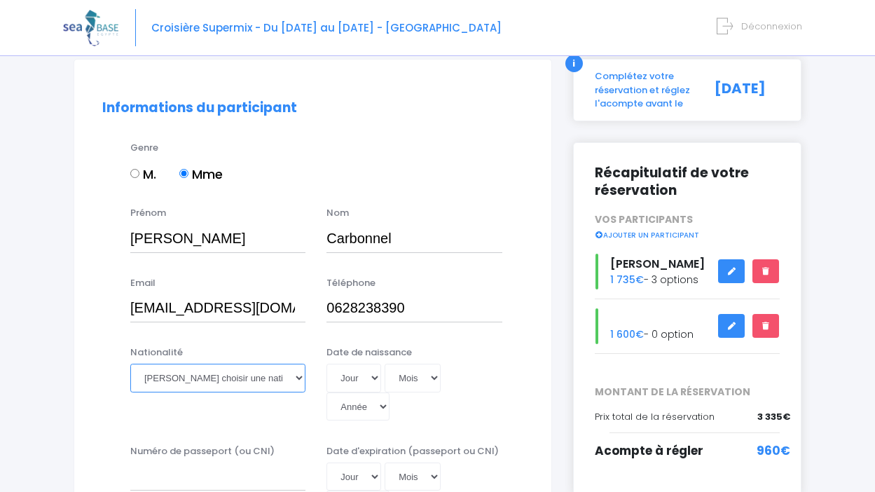
select select "Française"
select select "21"
select select "09"
select select "1971"
type input "1971-09-21"
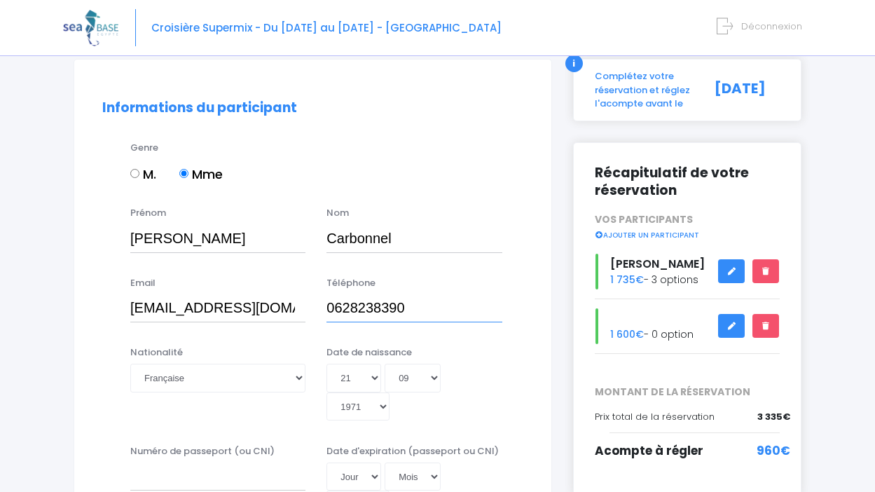
click at [488, 310] on input "0628238390" at bounding box center [414, 308] width 175 height 28
click at [177, 462] on input "Numéro de passeport (ou CNI)" at bounding box center [217, 476] width 175 height 28
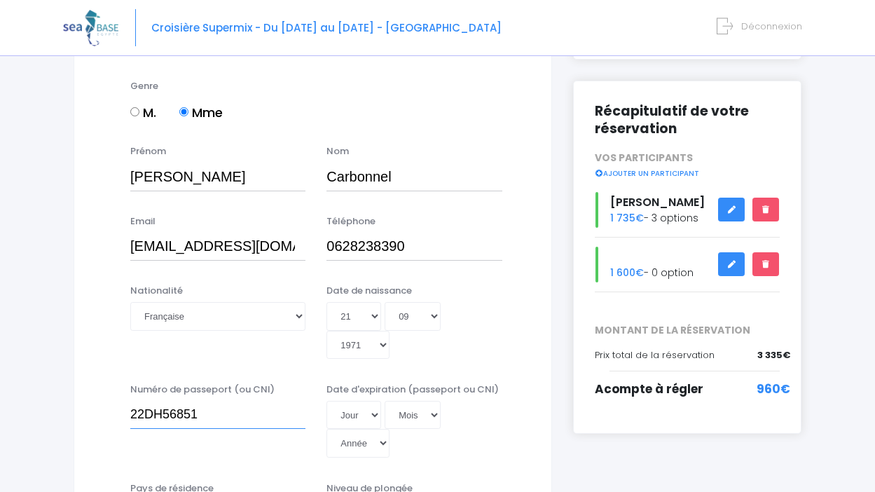
scroll to position [176, 0]
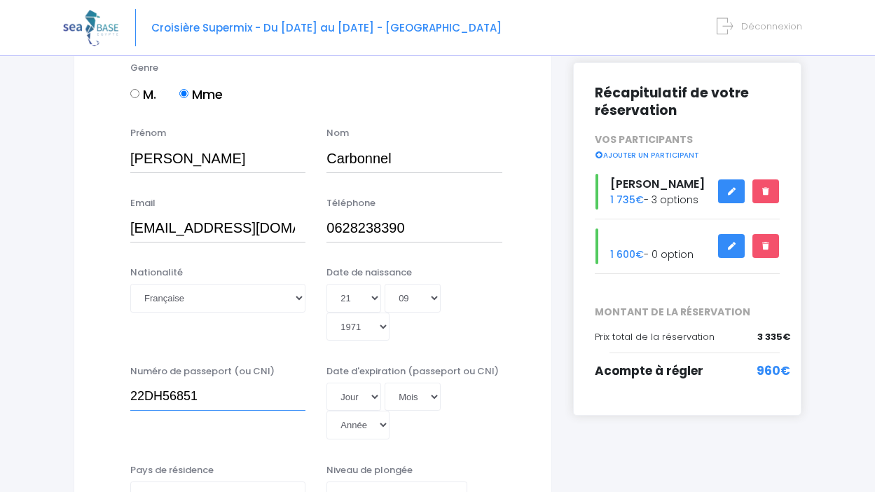
type input "22DH56851"
select select "08"
select select "06"
select select "2036"
type input "2036-06-08"
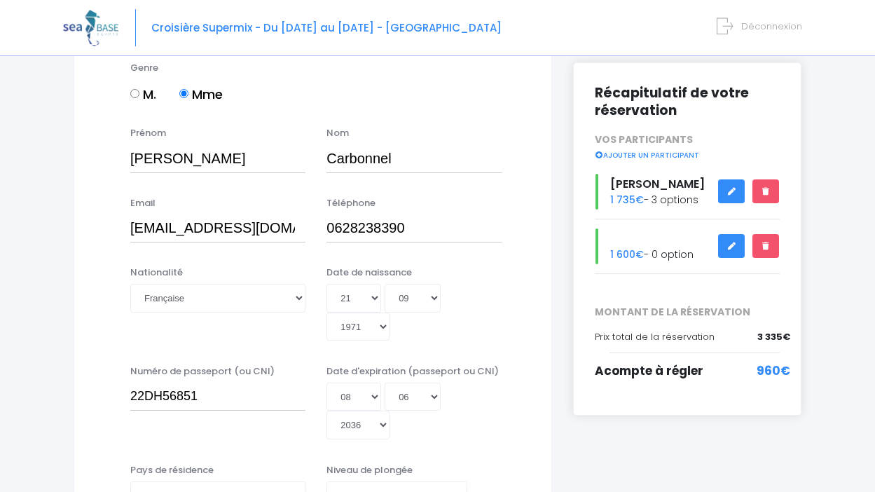
click at [494, 316] on div "Date de naissance Jour 01 02 03 04 05 06 07 08 09 10 11 12 13 14 15 16 17 18 19…" at bounding box center [414, 304] width 196 height 76
select select "2032"
type input "2032-06-08"
click at [488, 383] on div "Jour 01 02 03 04 05 06 07 08 09 10 11 12 13 14 15 16 17 18 19 20 21 22 23 24 25…" at bounding box center [414, 411] width 175 height 57
select select "N3"
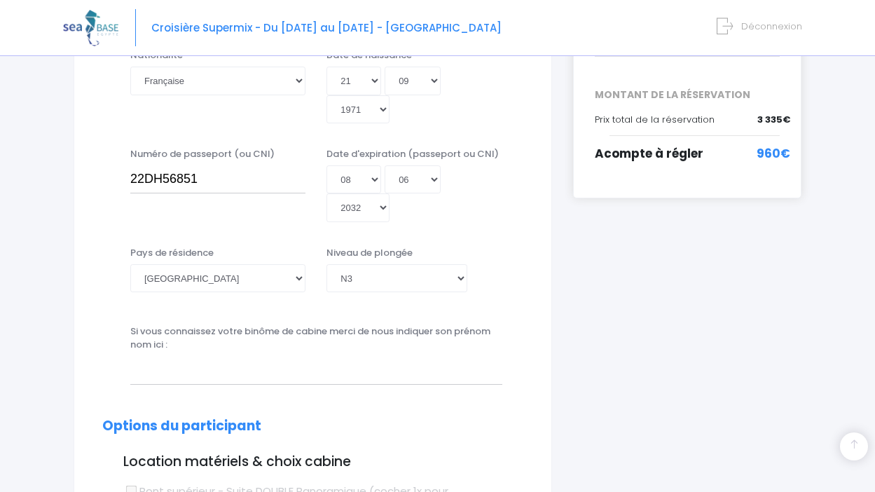
scroll to position [395, 0]
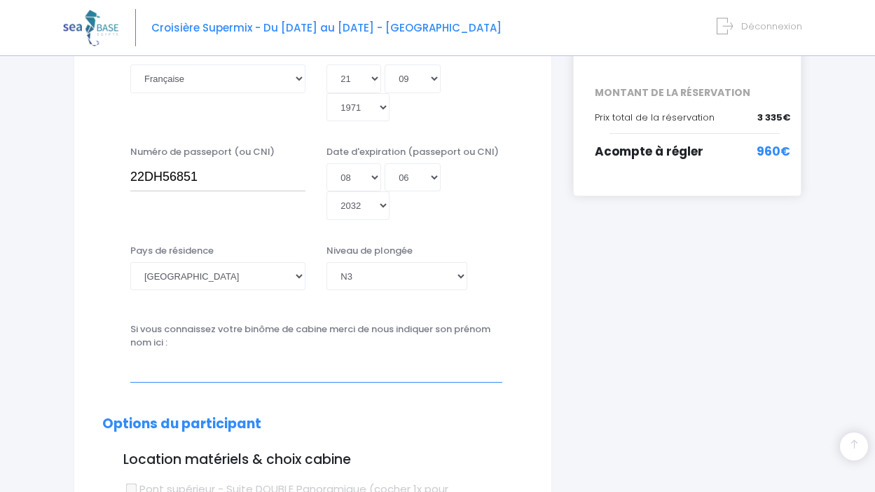
click at [185, 354] on input "text" at bounding box center [316, 368] width 372 height 28
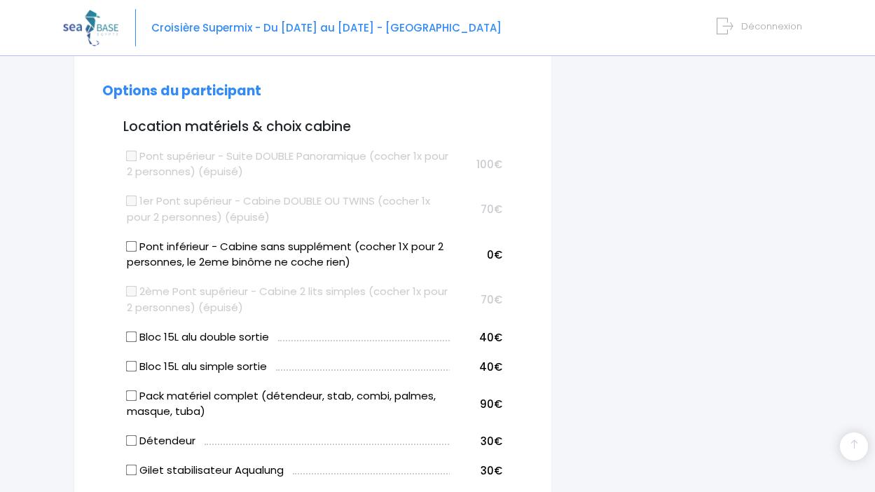
scroll to position [729, 0]
type input "PARMEGIANI LUDOVIC couple CARBONNEL PATRICIA"
click at [134, 330] on input "Bloc 15L alu double sortie" at bounding box center [131, 335] width 11 height 11
checkbox input "true"
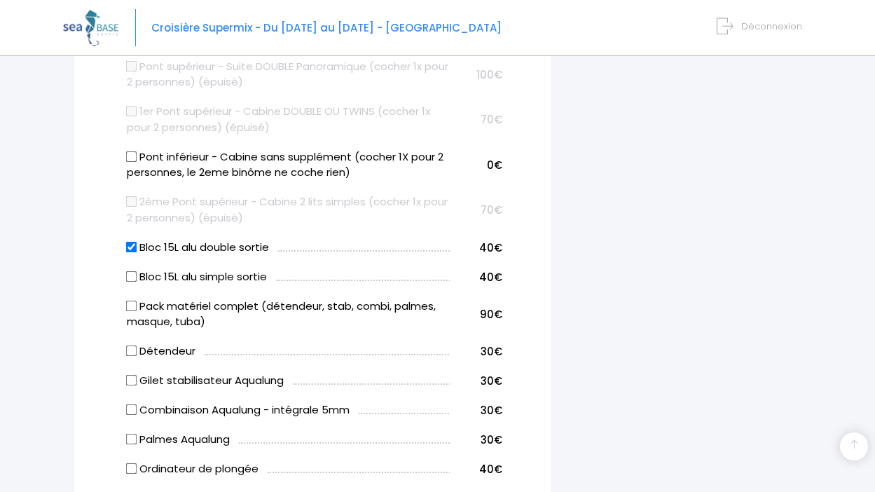
scroll to position [825, 0]
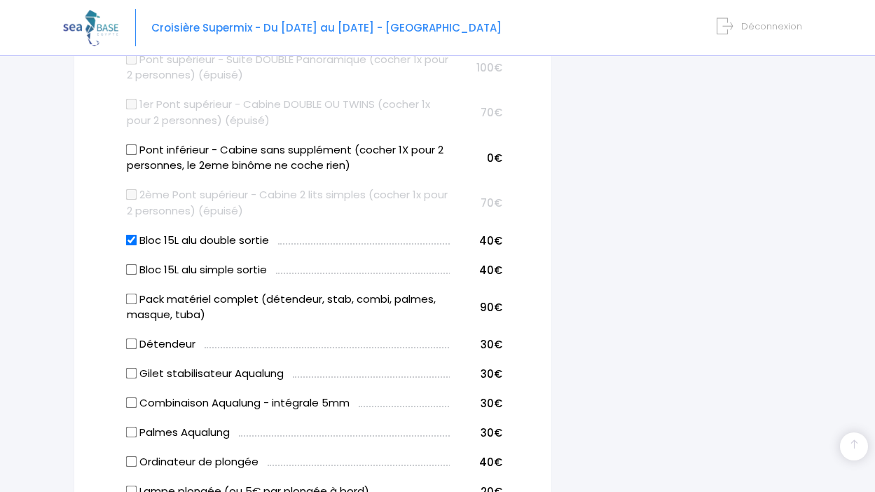
click at [132, 263] on input "Bloc 15L alu simple sortie" at bounding box center [131, 268] width 11 height 11
checkbox input "true"
click at [130, 234] on input "Bloc 15L alu double sortie" at bounding box center [131, 239] width 11 height 11
checkbox input "false"
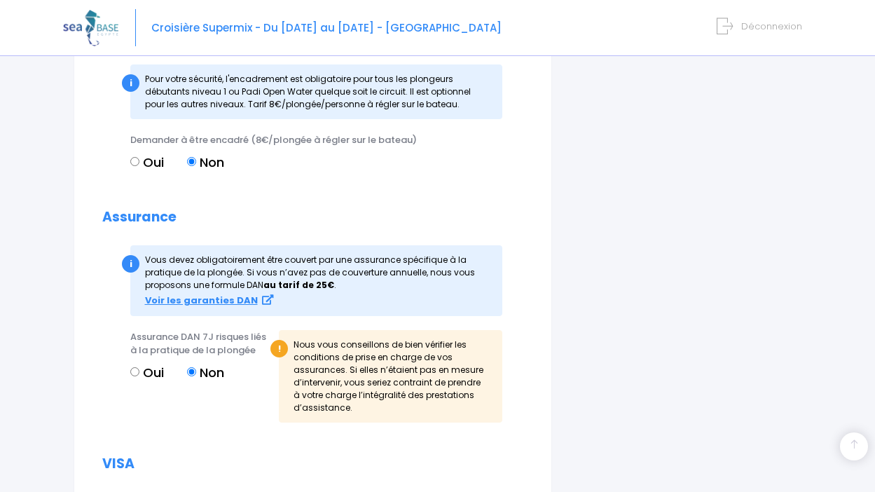
scroll to position [1507, 0]
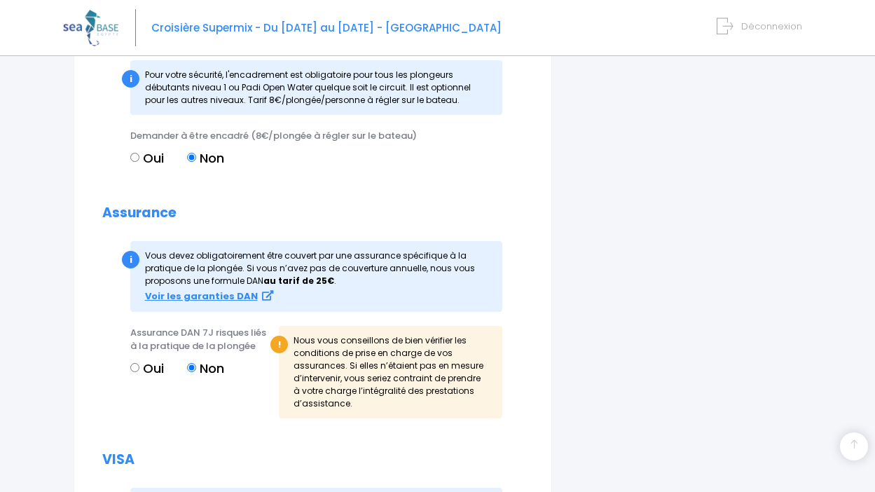
click at [137, 363] on input "Oui" at bounding box center [134, 367] width 9 height 9
radio input "true"
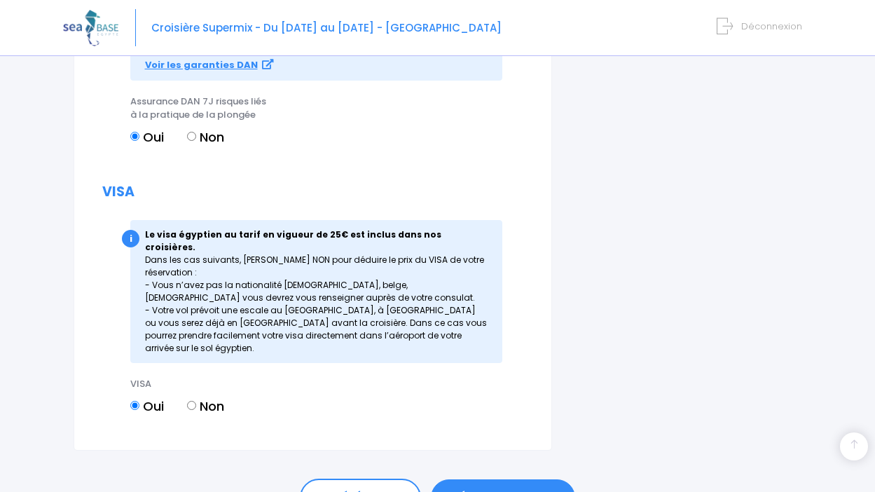
scroll to position [1738, 0]
click at [491, 480] on link "ÉTAPE SUIVANTE" at bounding box center [503, 498] width 144 height 36
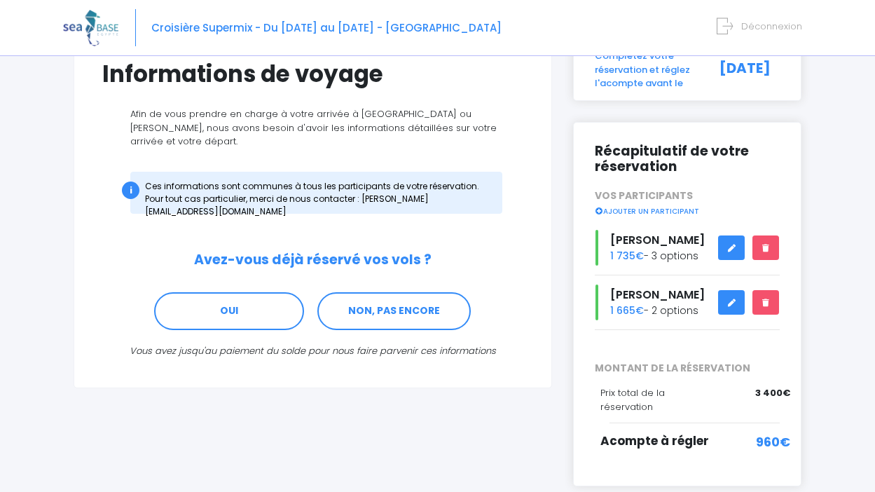
scroll to position [123, 0]
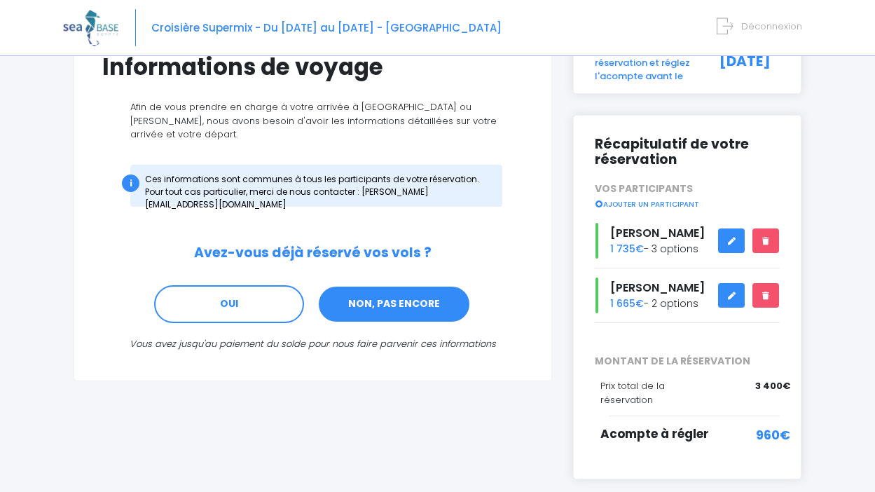
click at [424, 288] on link "NON, PAS ENCORE" at bounding box center [393, 304] width 153 height 38
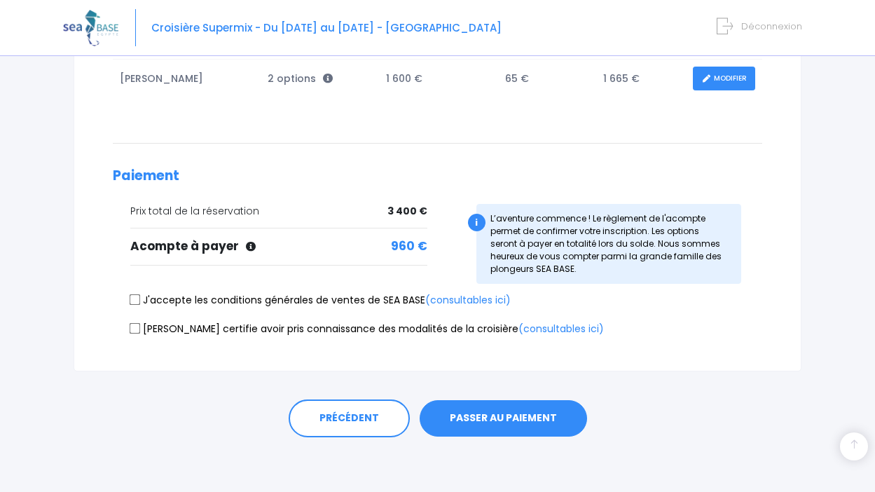
scroll to position [310, 0]
click at [135, 298] on input "J'accepte les conditions générales de ventes de SEA BASE (consultables ici)" at bounding box center [135, 300] width 11 height 11
checkbox input "true"
click at [132, 329] on input "Je certifie avoir pris connaissance des modalités de la croisière (consultables…" at bounding box center [135, 328] width 11 height 11
checkbox input "true"
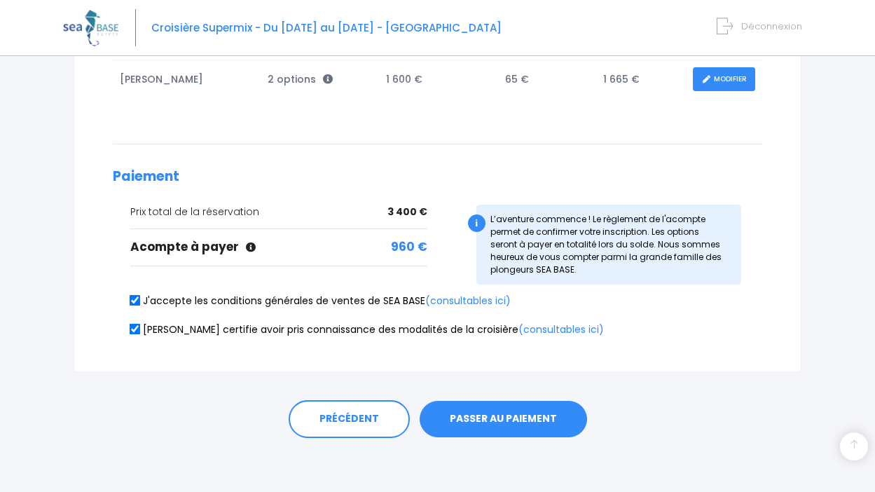
click at [465, 413] on button "PASSER AU PAIEMENT" at bounding box center [503, 419] width 167 height 36
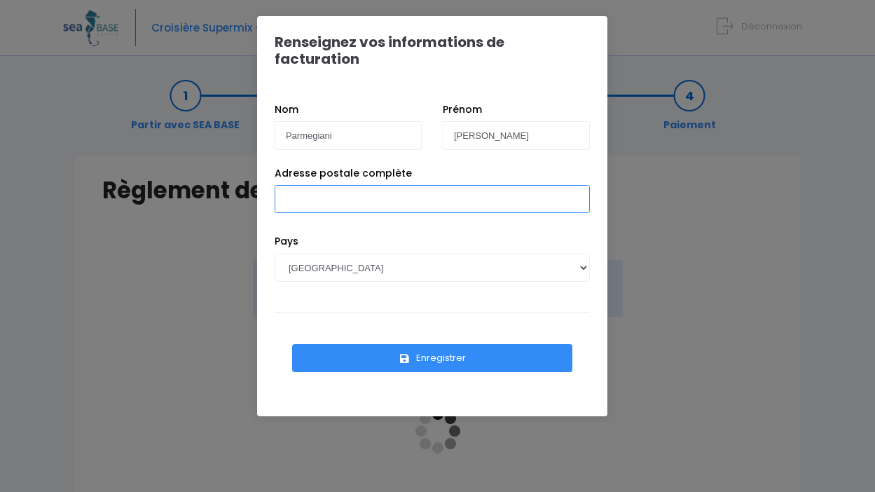
click at [336, 185] on input "Adresse postale complète" at bounding box center [432, 199] width 315 height 28
type input "h"
type input "2 rue monseigneur Anouilh , 09160 PRAT BONREPAUX"
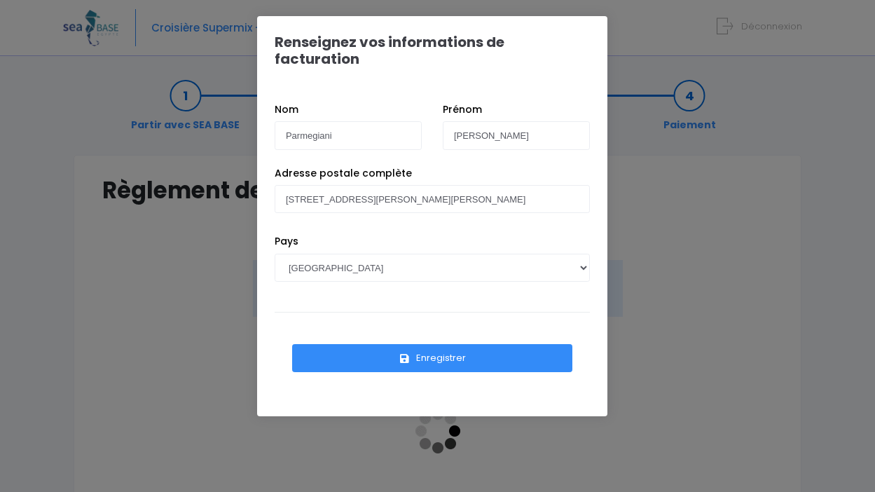
click at [376, 344] on button "Enregistrer" at bounding box center [432, 358] width 280 height 28
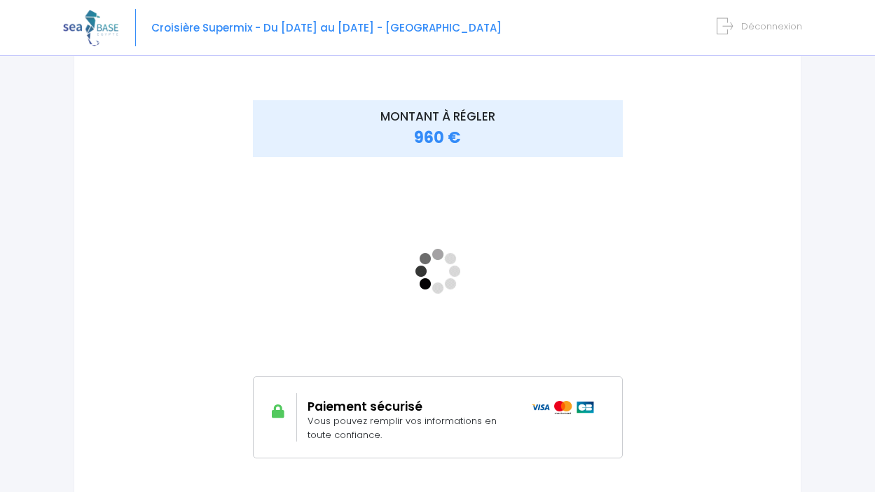
scroll to position [163, 0]
